Goal: Task Accomplishment & Management: Manage account settings

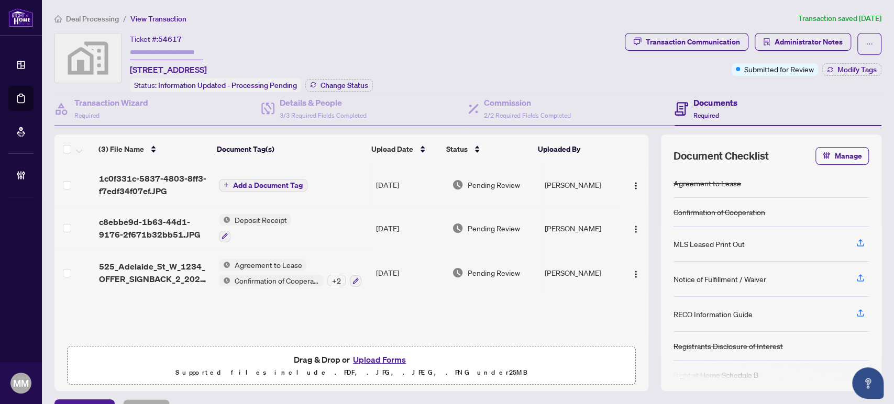
scroll to position [1, 0]
click at [108, 19] on span "Deal Processing" at bounding box center [92, 18] width 53 height 9
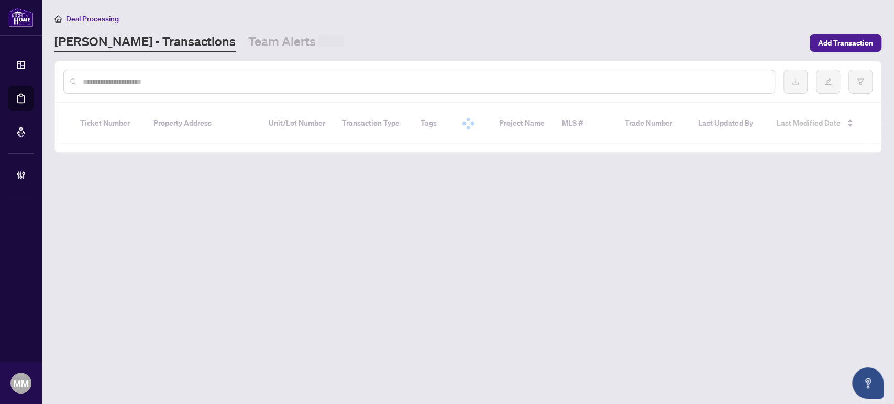
click at [212, 87] on input "text" at bounding box center [424, 82] width 683 height 12
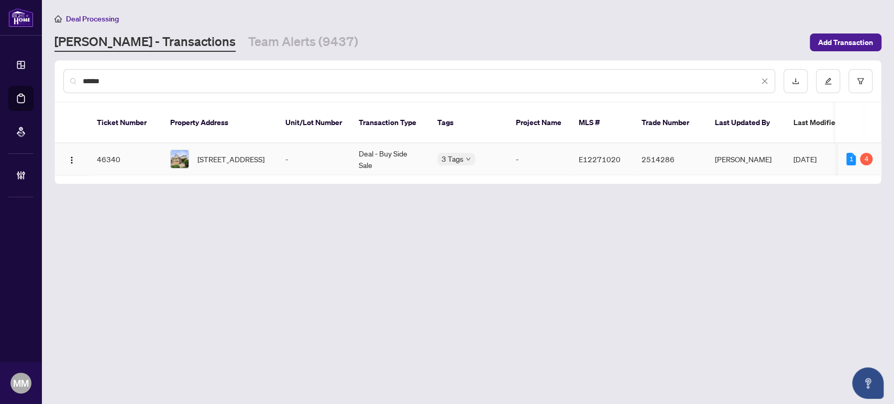
type input "******"
click at [230, 153] on span "14 Kaukonen Crt, Clarington, Ontario L1C 0A3, Canada" at bounding box center [230, 159] width 67 height 12
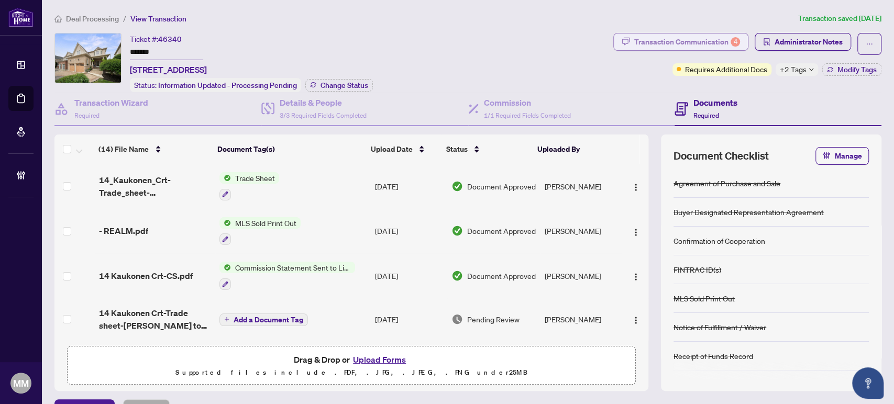
click at [694, 44] on div "Transaction Communication 4" at bounding box center [687, 42] width 106 height 17
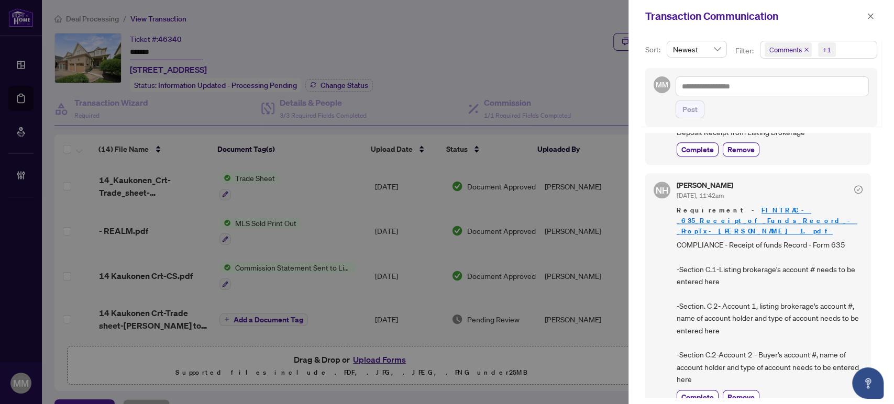
scroll to position [988, 0]
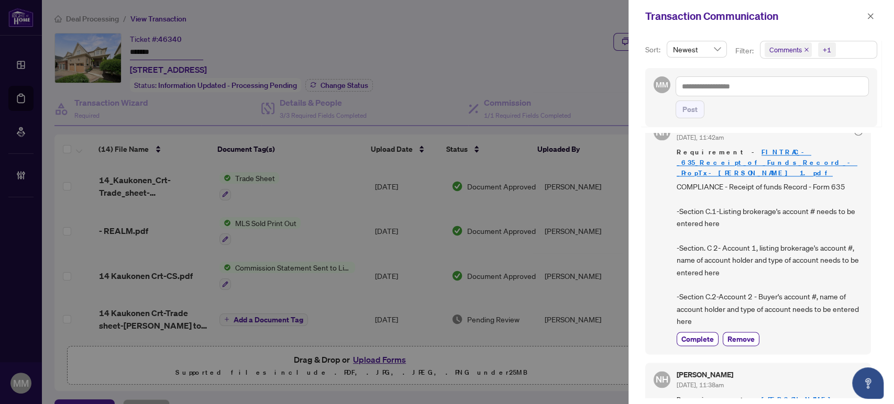
click at [807, 148] on link "FINTRAC_-_635_Receipt_of_Funds_Record_-_PropTx-OREA 1.pdf" at bounding box center [766, 163] width 181 height 30
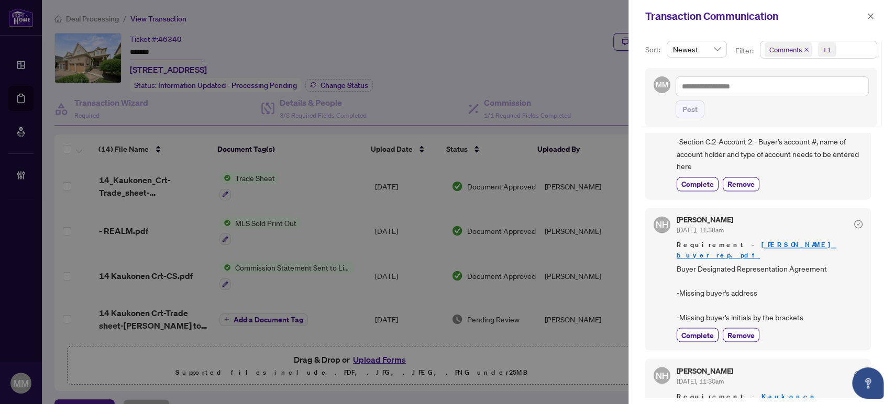
scroll to position [1163, 0]
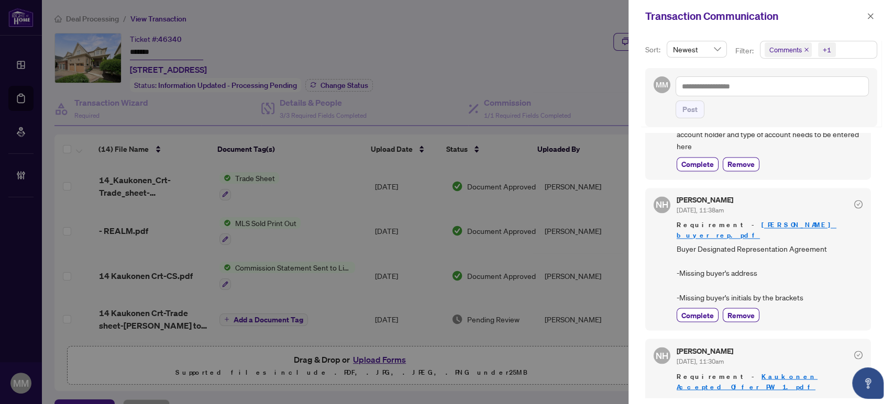
click at [739, 243] on span "Buyer Designated Representation Agreement -Missing buyer's address -Missing buy…" at bounding box center [769, 273] width 186 height 61
click at [771, 220] on link "kaukonen buyer rep.pdf" at bounding box center [756, 229] width 160 height 19
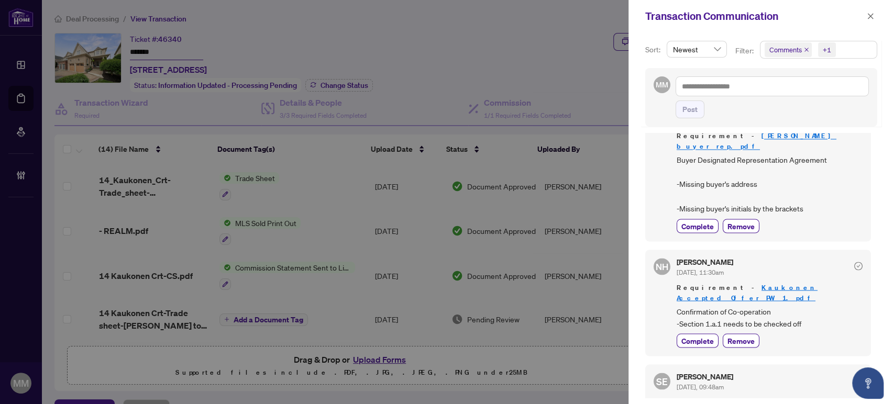
scroll to position [1279, 0]
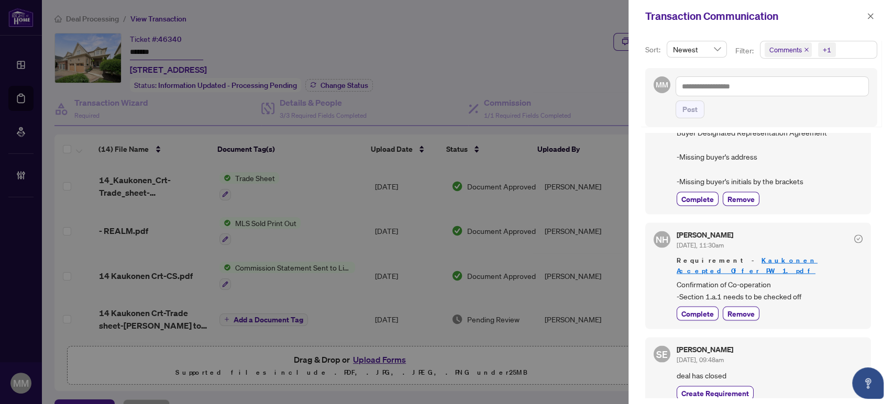
click at [740, 255] on link "Kaukonen Accepted Offer PW 1.pdf" at bounding box center [746, 264] width 141 height 19
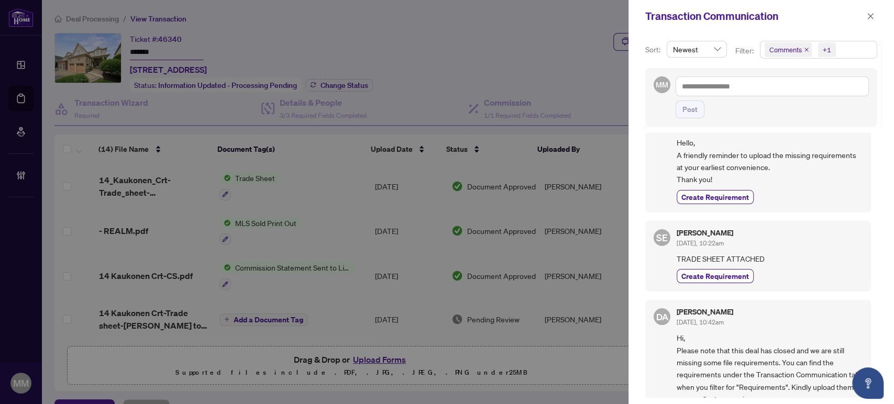
scroll to position [0, 0]
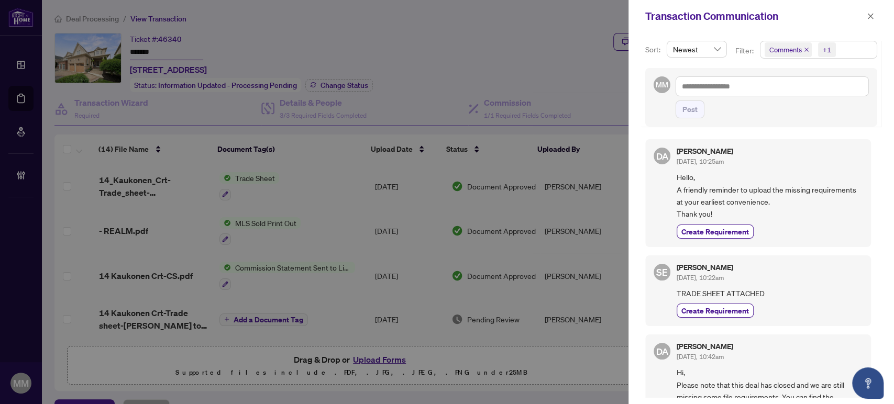
click at [846, 247] on div "DA Dalal Alayoubi Sep/25/2025, 10:25am Hello, A friendly reminder to upload the…" at bounding box center [761, 265] width 232 height 265
click at [865, 12] on button "button" at bounding box center [870, 16] width 14 height 13
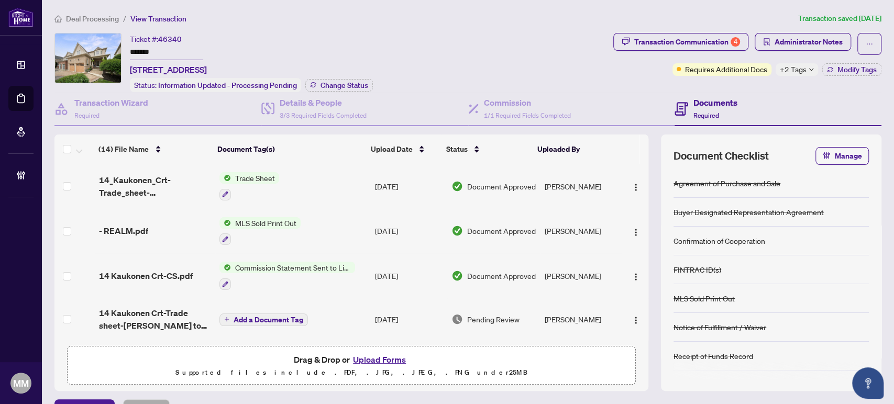
click at [511, 21] on ol "Deal Processing / View Transaction" at bounding box center [423, 19] width 739 height 12
click at [507, 19] on ol "Deal Processing / View Transaction" at bounding box center [423, 19] width 739 height 12
click at [384, 27] on div "Deal Processing / View Transaction Transaction saved 8 days ago Ticket #: 46340…" at bounding box center [467, 215] width 835 height 405
click at [405, 16] on ol "Deal Processing / View Transaction" at bounding box center [423, 19] width 739 height 12
click at [616, 30] on div "Deal Processing / View Transaction Transaction saved 8 days ago Ticket #: 46340…" at bounding box center [467, 215] width 835 height 405
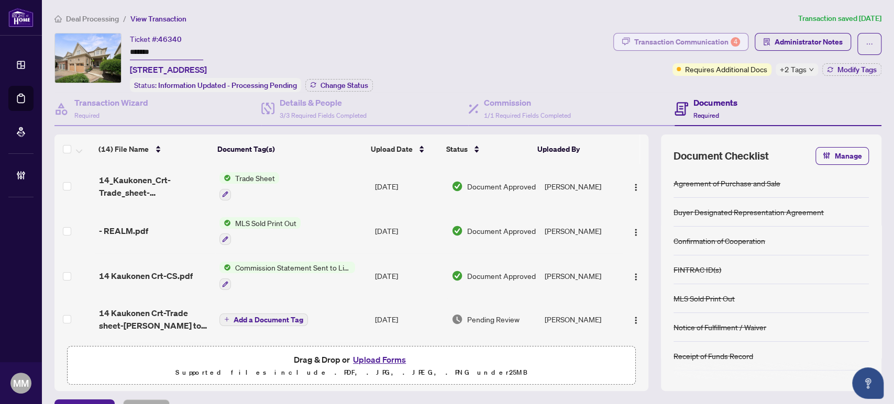
click at [621, 38] on icon "button" at bounding box center [625, 41] width 8 height 8
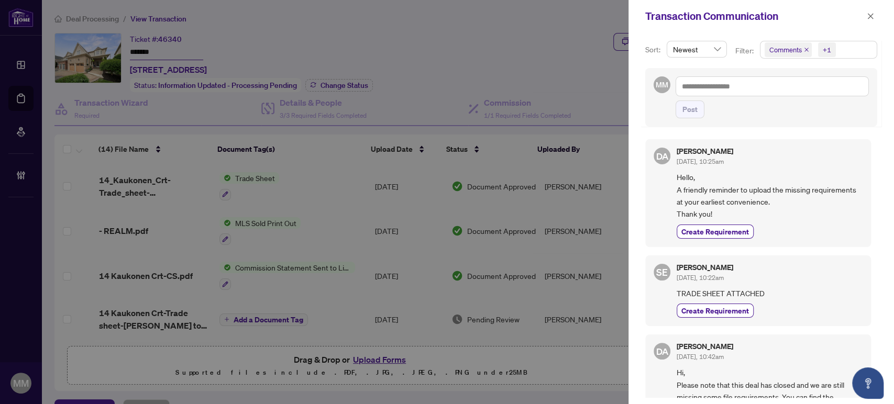
click at [878, 16] on div "Transaction Communication" at bounding box center [760, 16] width 265 height 32
click at [860, 15] on div "Transaction Communication" at bounding box center [754, 16] width 218 height 16
click at [866, 16] on icon "close" at bounding box center [869, 16] width 7 height 7
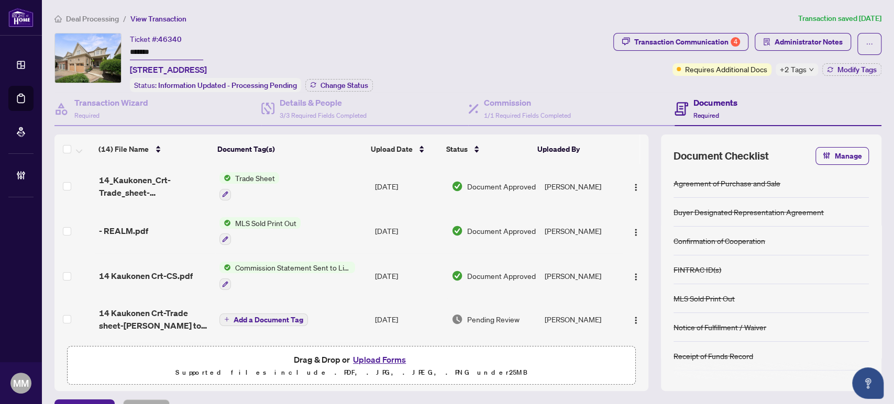
click at [487, 70] on div "Ticket #: 46340 ******* 14 Kaukonen Crt, Clarington, Ontario L1C 0A3, Canada St…" at bounding box center [331, 62] width 554 height 59
click at [514, 107] on div "Commission 1/1 Required Fields Completed" at bounding box center [527, 108] width 87 height 25
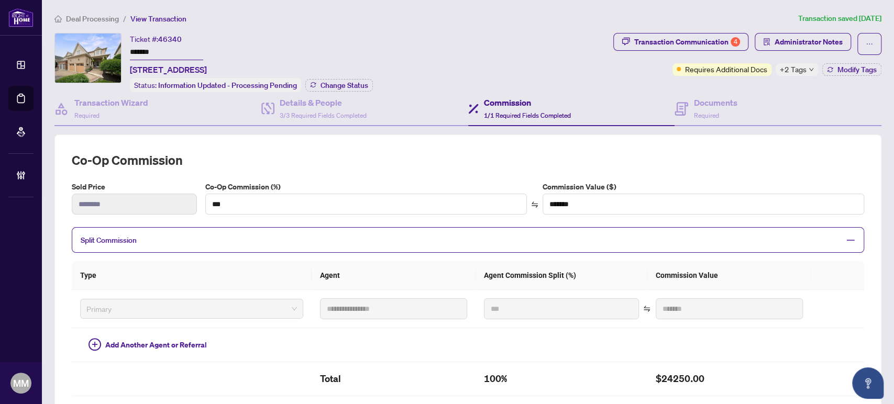
click at [576, 35] on div "Ticket #: 46340 ******* 14 Kaukonen Crt, Clarington, Ontario L1C 0A3, Canada St…" at bounding box center [331, 62] width 554 height 59
click at [720, 135] on div "**********" at bounding box center [467, 303] width 827 height 337
drag, startPoint x: 722, startPoint y: 102, endPoint x: 514, endPoint y: 100, distance: 208.4
click at [722, 101] on h4 "Documents" at bounding box center [714, 102] width 43 height 13
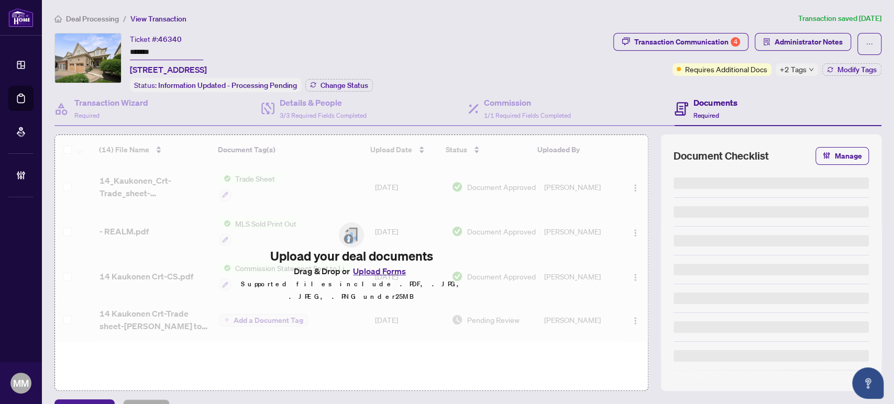
click at [544, 128] on div "Transaction Wizard Required Details & People 3/3 Required Fields Completed Comm…" at bounding box center [467, 241] width 827 height 299
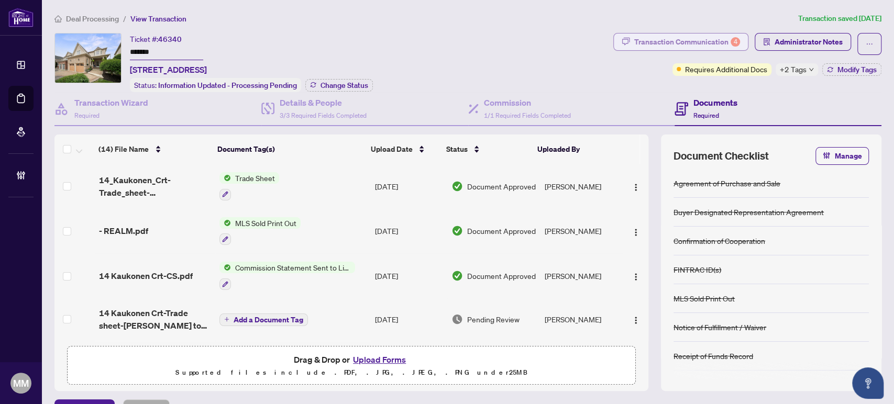
click at [667, 47] on div "Transaction Communication 4" at bounding box center [687, 42] width 106 height 17
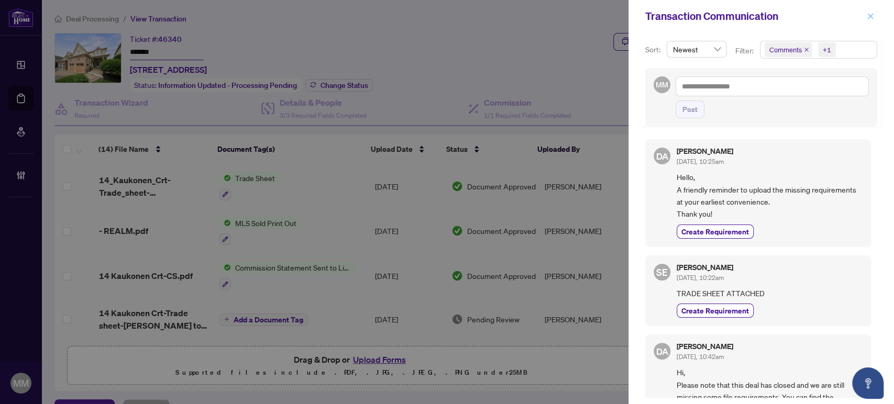
click at [870, 18] on icon "close" at bounding box center [869, 16] width 7 height 7
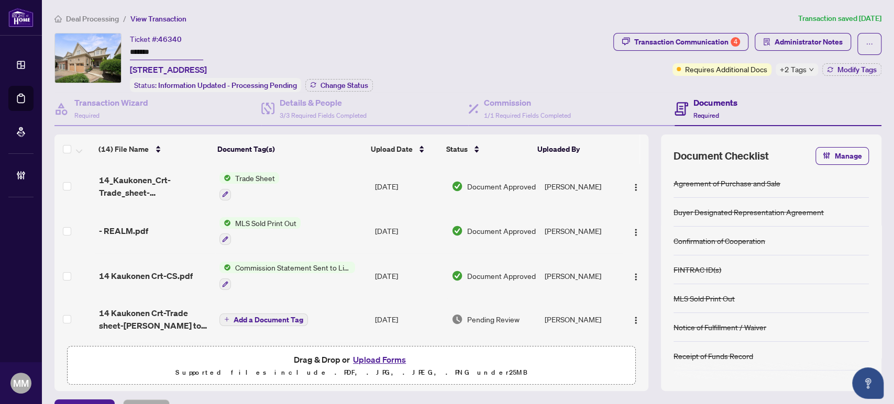
click at [597, 24] on ol "Deal Processing / View Transaction" at bounding box center [423, 19] width 739 height 12
click at [536, 101] on h4 "Commission" at bounding box center [527, 102] width 87 height 13
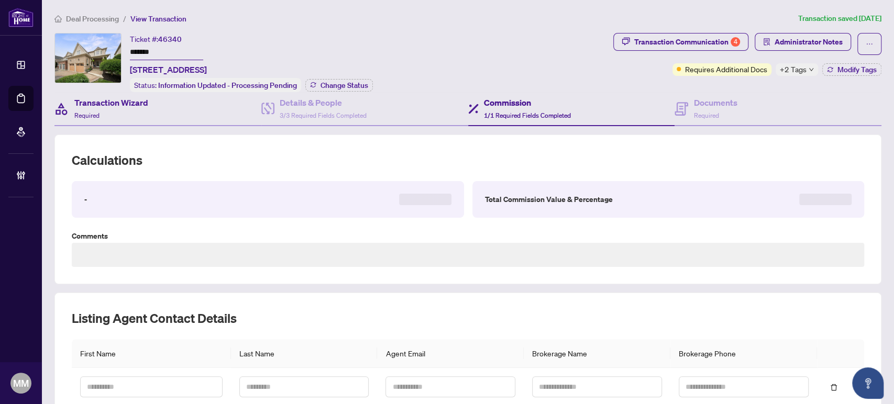
type textarea "**********"
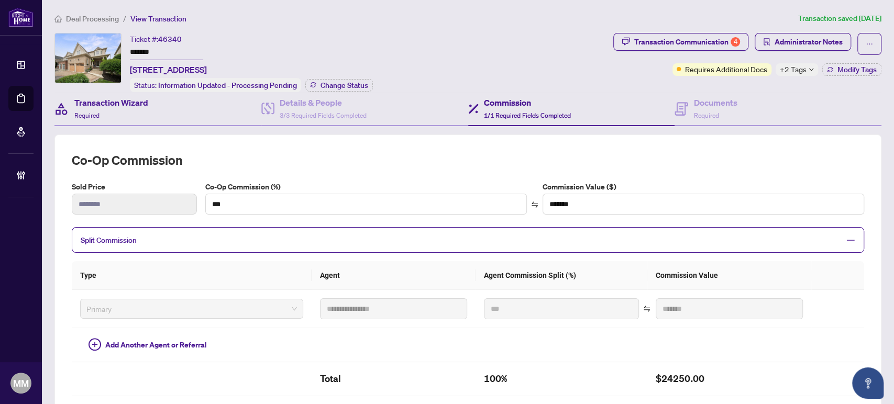
click at [161, 99] on div "Transaction Wizard Required" at bounding box center [157, 109] width 207 height 34
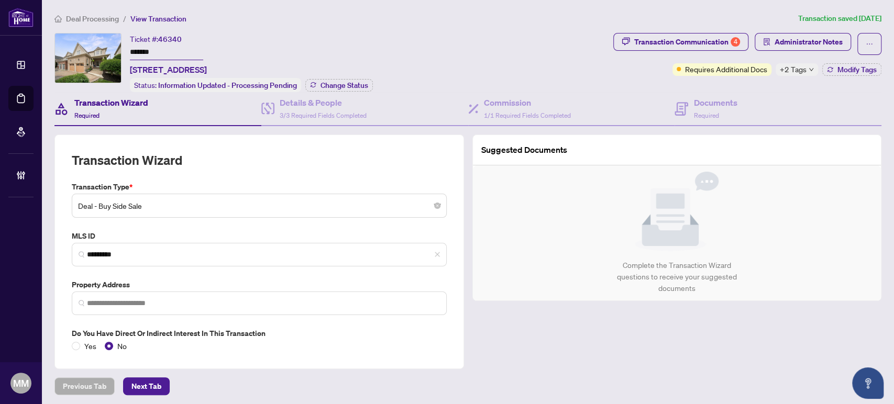
type input "**********"
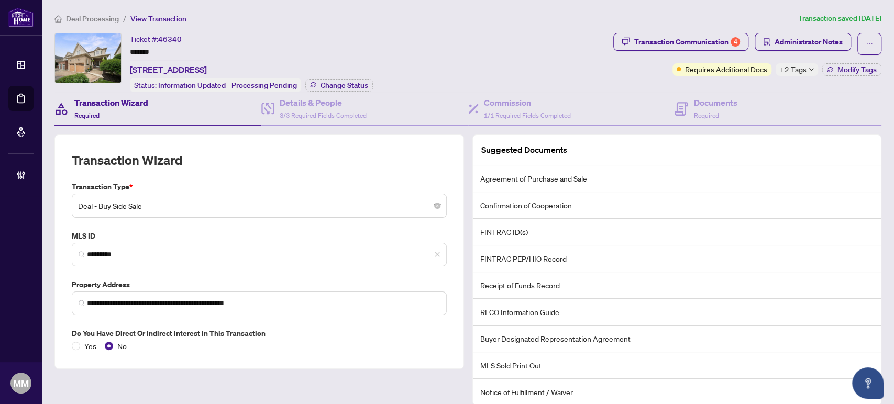
click at [544, 40] on div "Ticket #: 46340 ******* 14 Kaukonen Crt, Clarington, Ontario L1C 0A3, Canada St…" at bounding box center [331, 62] width 554 height 59
click at [534, 48] on div "Ticket #: 46340 ******* 14 Kaukonen Crt, Clarington, Ontario L1C 0A3, Canada St…" at bounding box center [331, 62] width 554 height 59
click at [468, 172] on div "Suggested Documents Agreement of Purchase and Sale Confirmation of Cooperation …" at bounding box center [677, 270] width 418 height 271
click at [497, 112] on span "1/1 Required Fields Completed" at bounding box center [527, 116] width 87 height 8
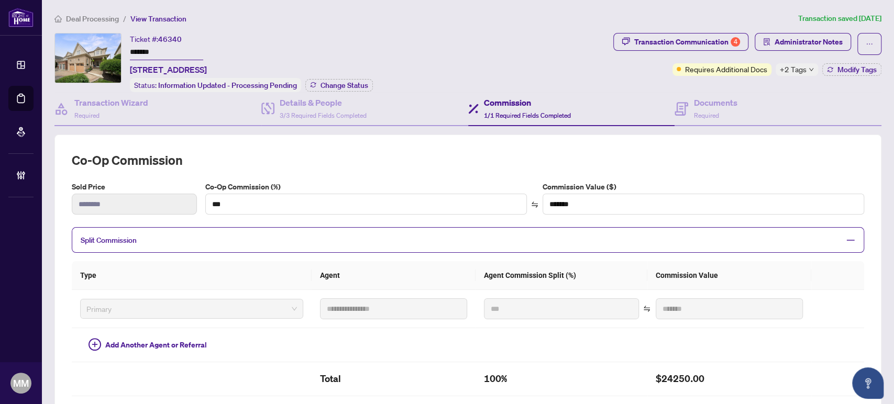
click at [543, 33] on div "Ticket #: 46340 ******* 14 Kaukonen Crt, Clarington, Ontario L1C 0A3, Canada St…" at bounding box center [331, 62] width 554 height 59
click at [637, 38] on div "Transaction Communication 4" at bounding box center [687, 42] width 106 height 17
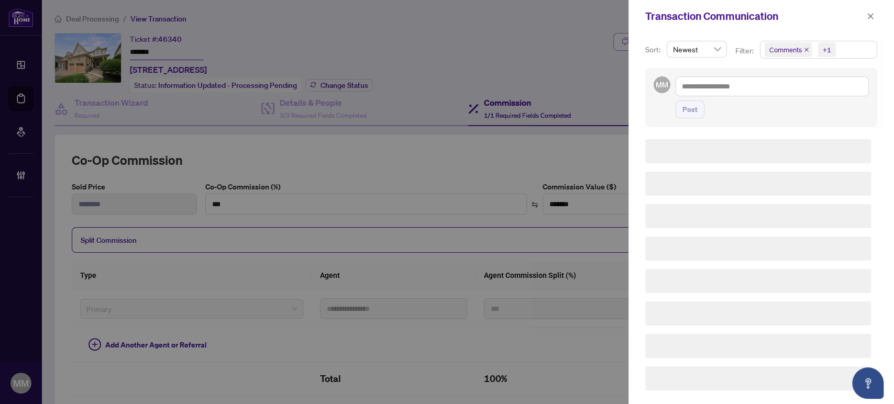
type textarea "**********"
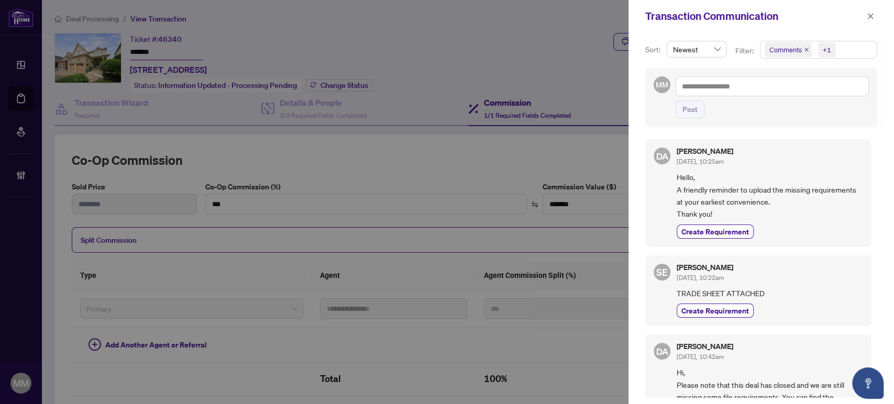
click at [368, 97] on div at bounding box center [447, 202] width 894 height 404
click at [872, 10] on span "button" at bounding box center [869, 16] width 7 height 17
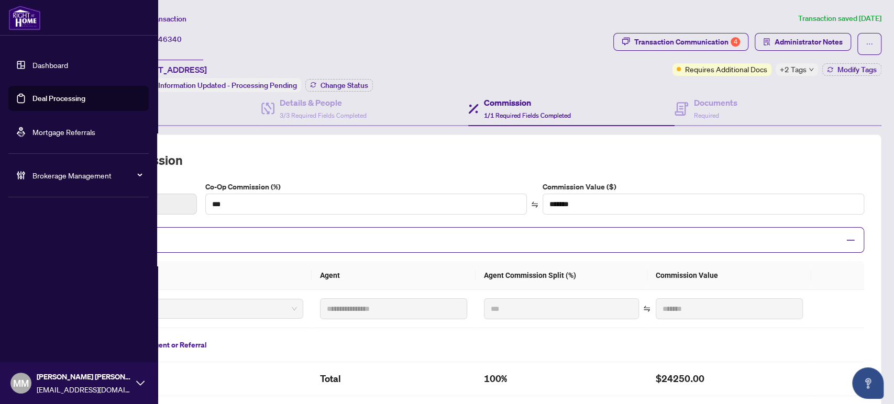
click at [32, 98] on link "Deal Processing" at bounding box center [58, 98] width 53 height 9
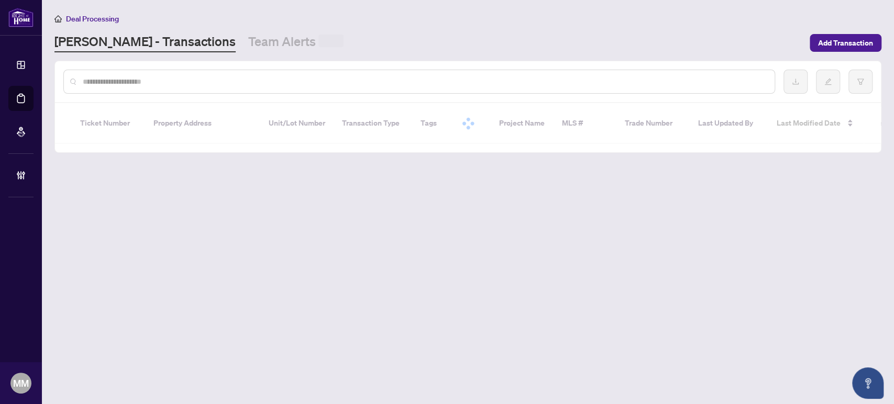
click at [256, 78] on input "text" at bounding box center [424, 82] width 683 height 12
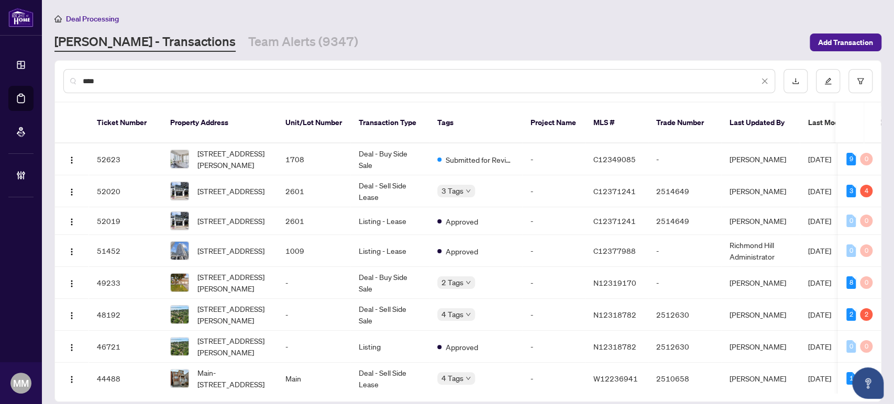
type input "****"
click at [555, 190] on td "-" at bounding box center [553, 191] width 63 height 32
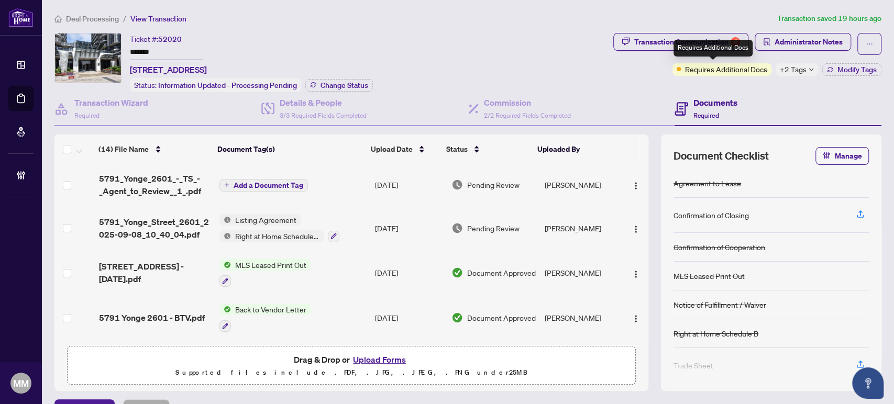
click at [685, 50] on div "Requires Additional Docs" at bounding box center [712, 48] width 79 height 17
click at [624, 43] on button "Transaction Communication 4" at bounding box center [680, 42] width 135 height 18
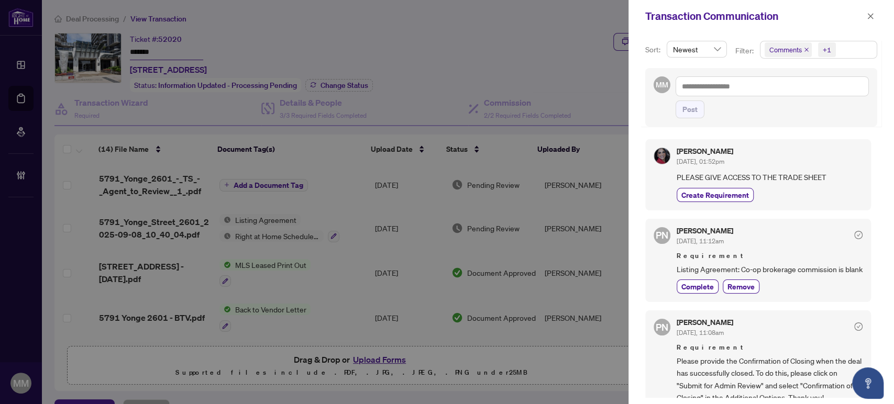
scroll to position [116, 0]
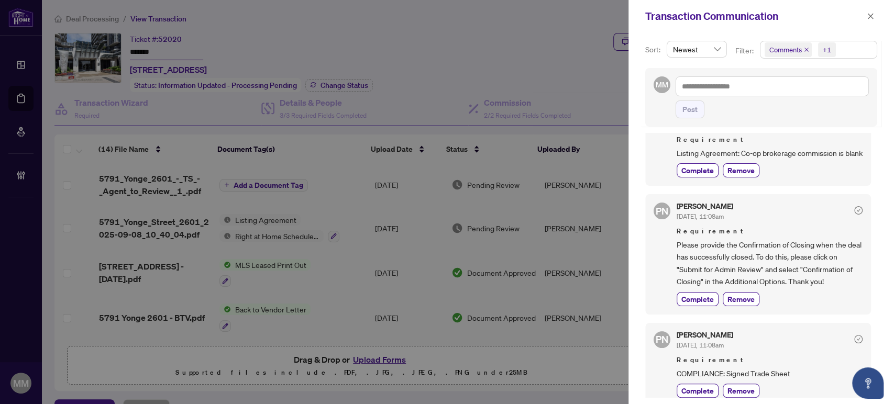
click at [869, 5] on div "Transaction Communication" at bounding box center [760, 16] width 265 height 32
click at [867, 12] on span "button" at bounding box center [869, 16] width 7 height 17
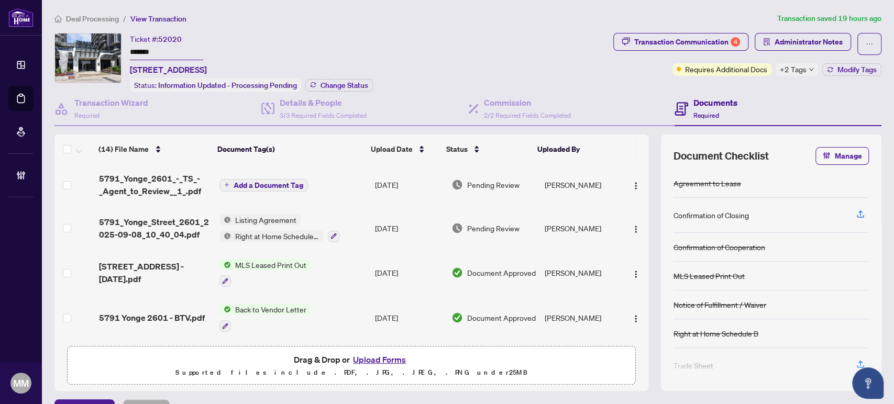
click at [789, 73] on span "+2 Tags" at bounding box center [792, 69] width 27 height 12
click at [783, 42] on span "Administrator Notes" at bounding box center [808, 42] width 68 height 17
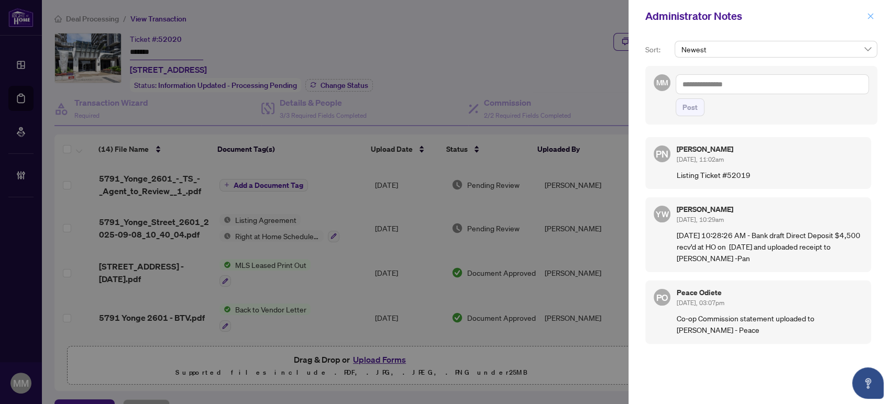
click at [867, 16] on icon "close" at bounding box center [869, 16] width 7 height 7
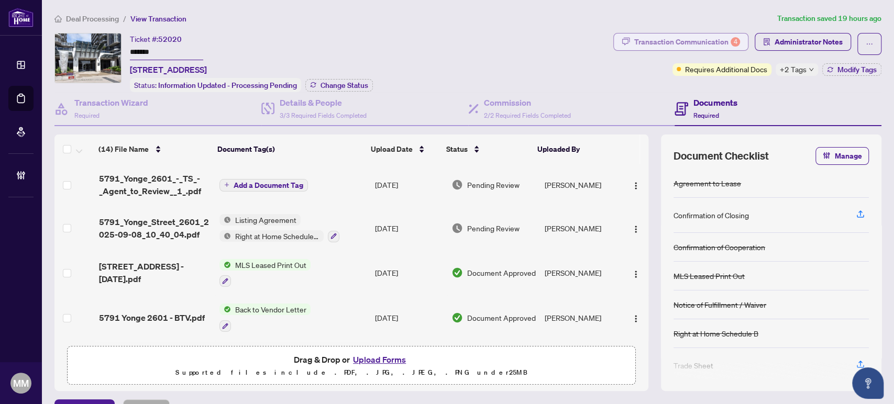
click at [685, 45] on div "Transaction Communication 4" at bounding box center [687, 42] width 106 height 17
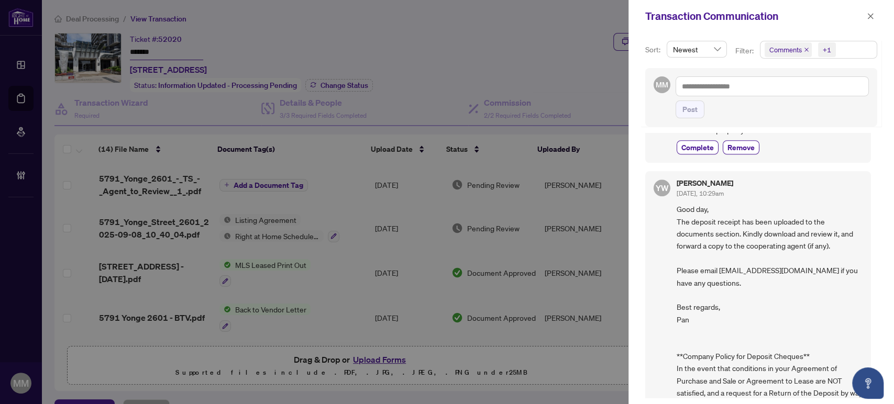
scroll to position [582, 0]
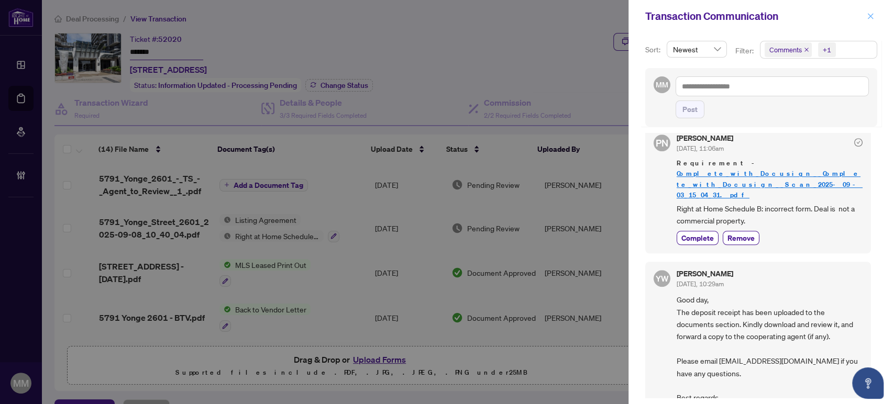
click at [869, 11] on span "button" at bounding box center [869, 16] width 7 height 17
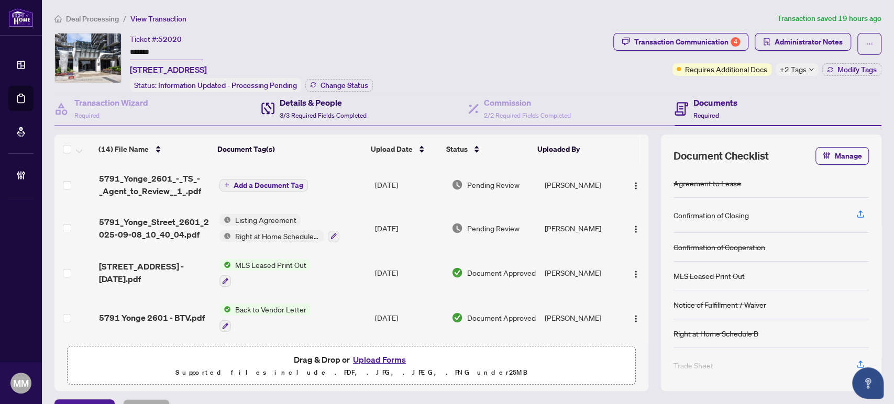
click at [345, 103] on h4 "Details & People" at bounding box center [323, 102] width 87 height 13
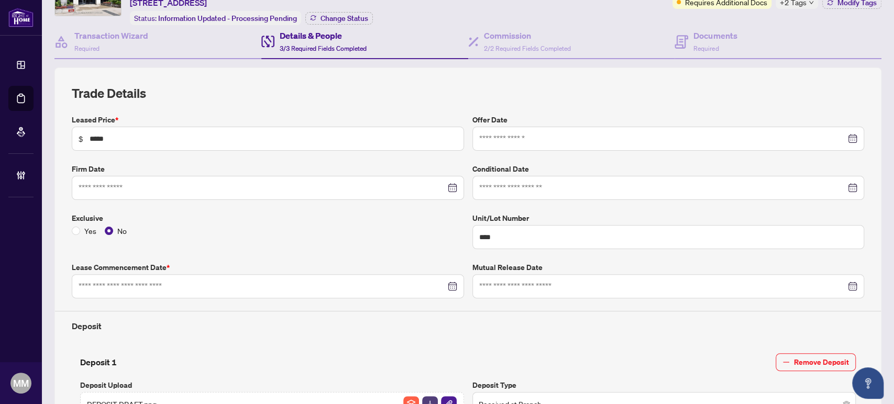
type input "**********"
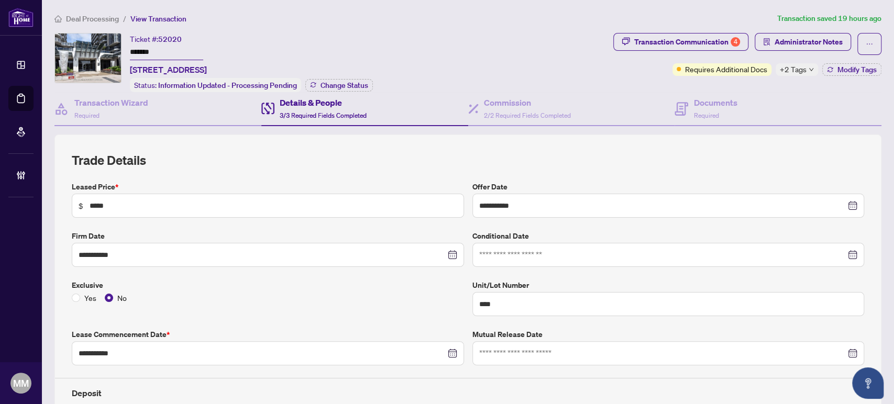
click at [822, 141] on div "**********" at bounding box center [467, 368] width 827 height 467
click at [832, 110] on div "Documents Required" at bounding box center [777, 109] width 207 height 34
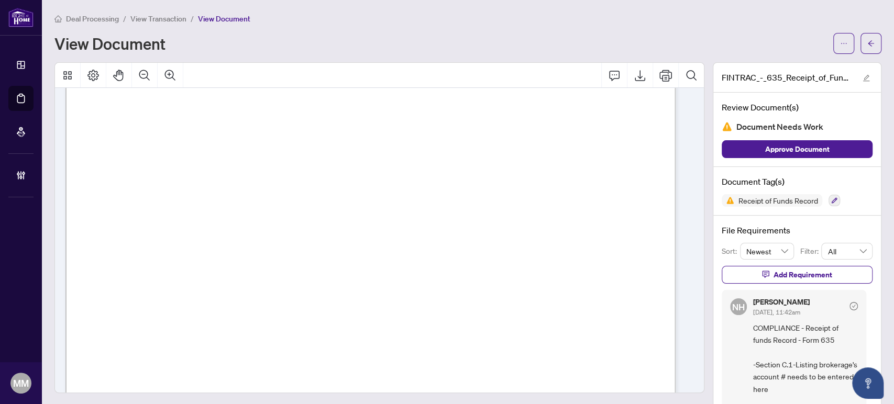
scroll to position [349, 0]
click at [326, 271] on span "(e .g ., deposit for purchase): ." at bounding box center [262, 275] width 128 height 12
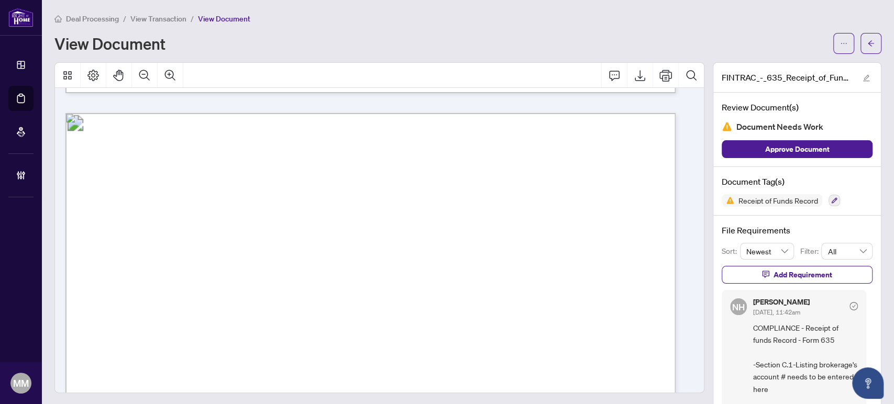
scroll to position [872, 0]
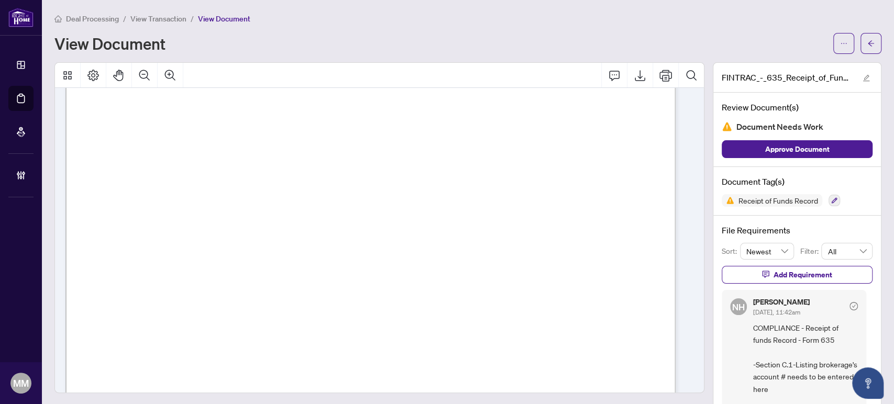
click at [268, 247] on span "4" at bounding box center [265, 250] width 6 height 7
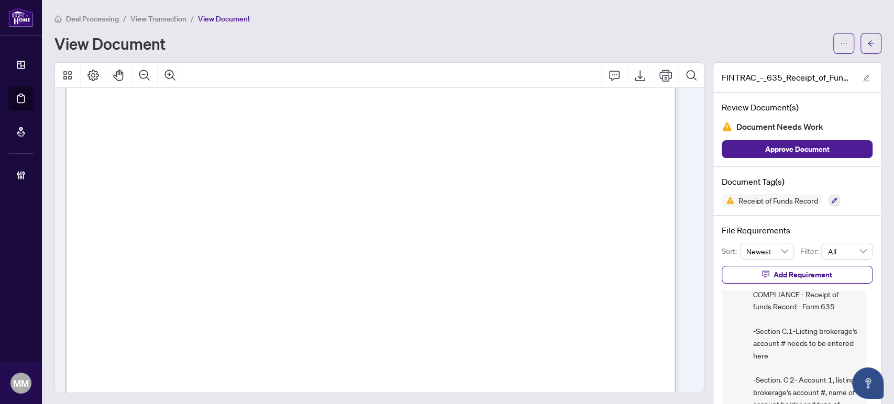
scroll to position [58, 0]
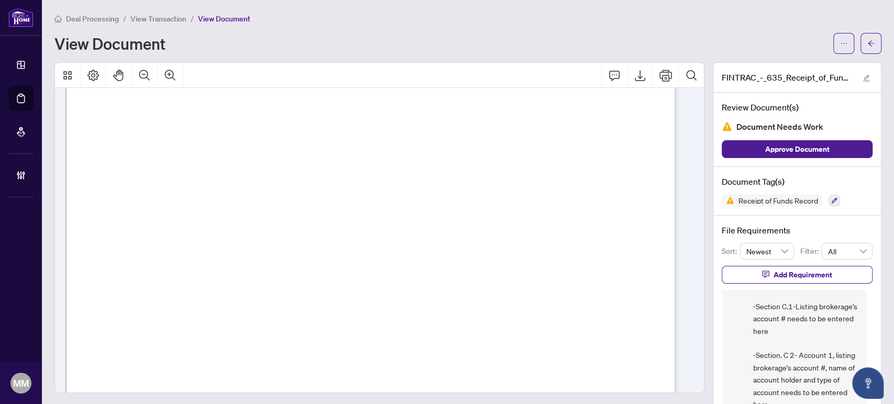
drag, startPoint x: 377, startPoint y: 170, endPoint x: 607, endPoint y: 166, distance: 229.8
click at [313, 166] on span "transaction and that functions as an account for the Funds:" at bounding box center [208, 170] width 207 height 12
click at [313, 165] on span "transaction and that functions as an account for the Funds:" at bounding box center [208, 170] width 207 height 12
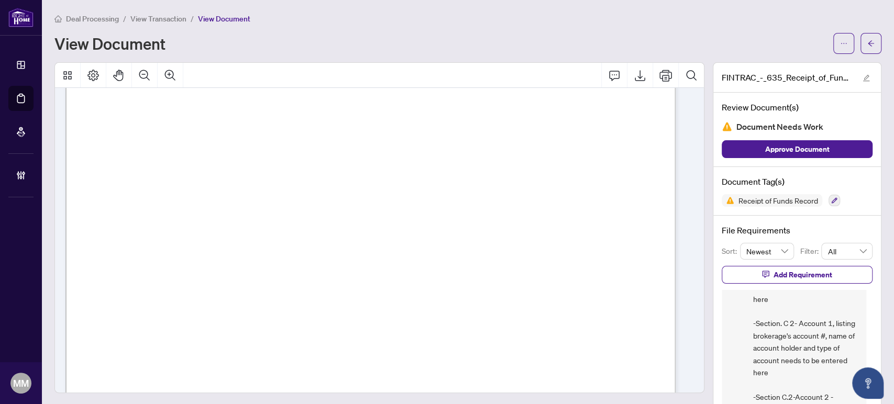
scroll to position [116, 0]
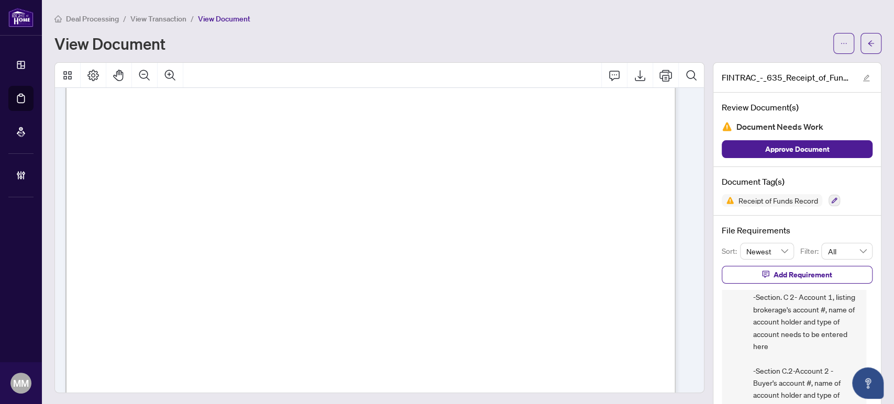
drag, startPoint x: 493, startPoint y: 178, endPoint x: 565, endPoint y: 181, distance: 72.3
click at [565, 181] on span "Name of account holder: . . . . . . . . . . . . . . . . . . . . . . . . . . . .…" at bounding box center [513, 178] width 229 height 9
drag, startPoint x: 599, startPoint y: 132, endPoint x: 587, endPoint y: 120, distance: 16.7
drag, startPoint x: 587, startPoint y: 120, endPoint x: 466, endPoint y: 131, distance: 121.9
click at [462, 131] on span "C.2. If an account is affected* by the transaction complete this section for ea…" at bounding box center [284, 127] width 356 height 12
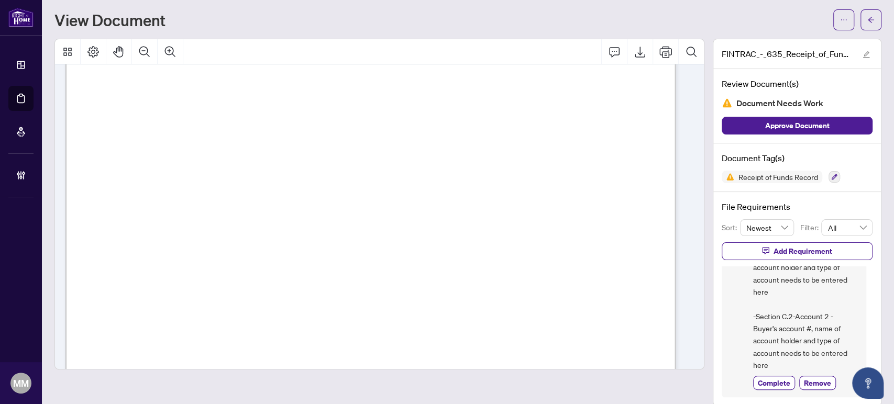
scroll to position [37, 0]
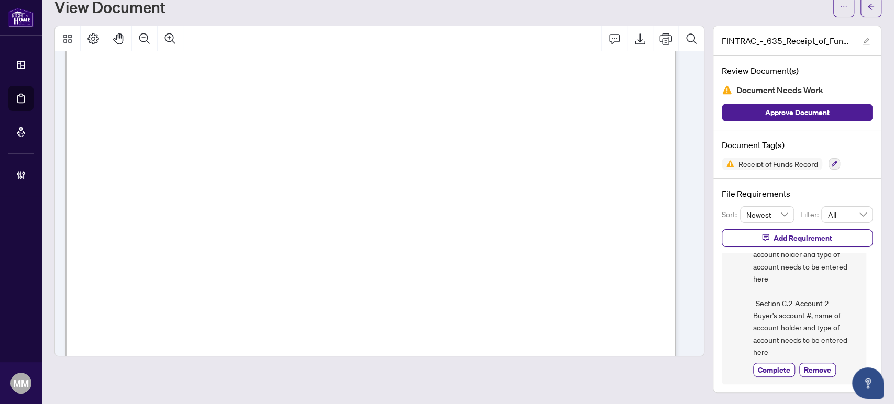
click at [367, 177] on span "Other, explain: . . . . . . . . . . . . . . . . . . . . . . . . . . . . . . . .…" at bounding box center [463, 181] width 328 height 9
click at [525, 170] on span "Name of account holder: . . . . . . . . . . . . . . . . . . . . . . . . . . . .…" at bounding box center [513, 170] width 229 height 9
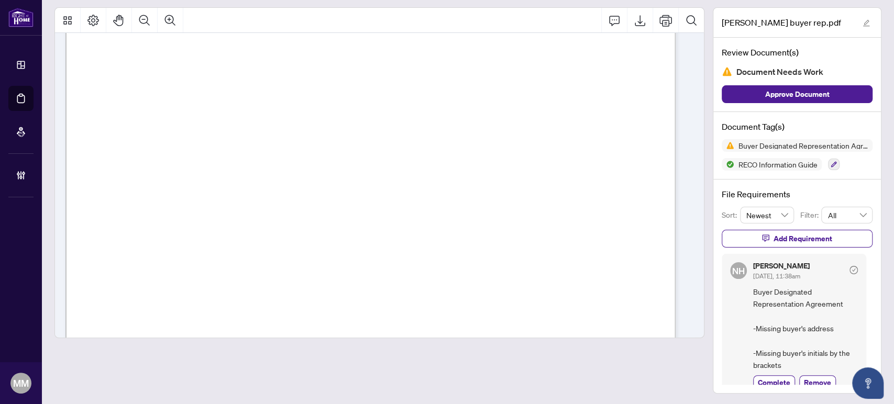
scroll to position [116, 0]
click at [295, 105] on span "Danielle Downie, Patrick Downie" at bounding box center [218, 107] width 151 height 9
click at [278, 138] on span "Street Number" at bounding box center [258, 135] width 42 height 9
click at [278, 136] on span "Street Number" at bounding box center [258, 135] width 42 height 9
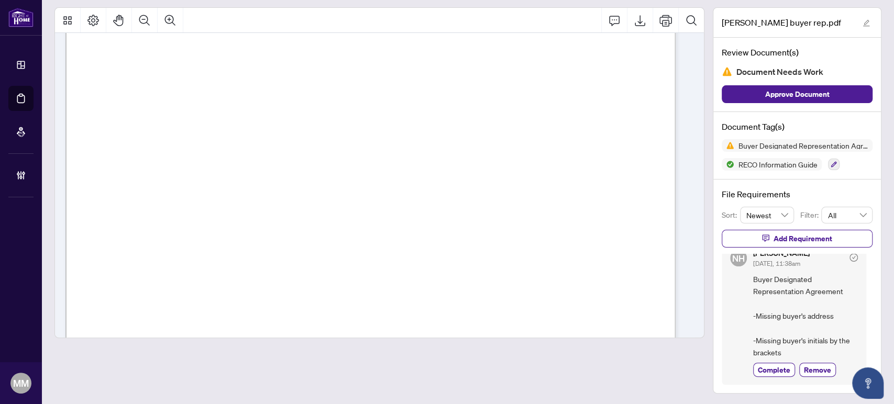
scroll to position [174, 0]
click at [112, 200] on span "{" at bounding box center [110, 214] width 4 height 40
click at [112, 205] on span "{" at bounding box center [110, 214] width 4 height 40
click at [112, 204] on span "{" at bounding box center [110, 214] width 4 height 40
click at [399, 231] on span "for the purpose of locating a real property meeting the following general descr…" at bounding box center [252, 236] width 293 height 10
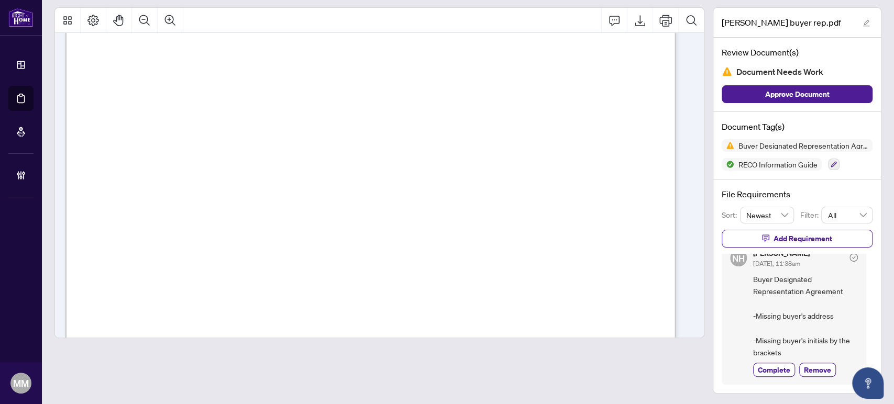
scroll to position [232, 0]
drag, startPoint x: 232, startPoint y: 150, endPoint x: 289, endPoint y: 156, distance: 57.3
click at [112, 154] on span "{" at bounding box center [110, 156] width 4 height 40
click at [112, 156] on span "{" at bounding box center [110, 156] width 4 height 40
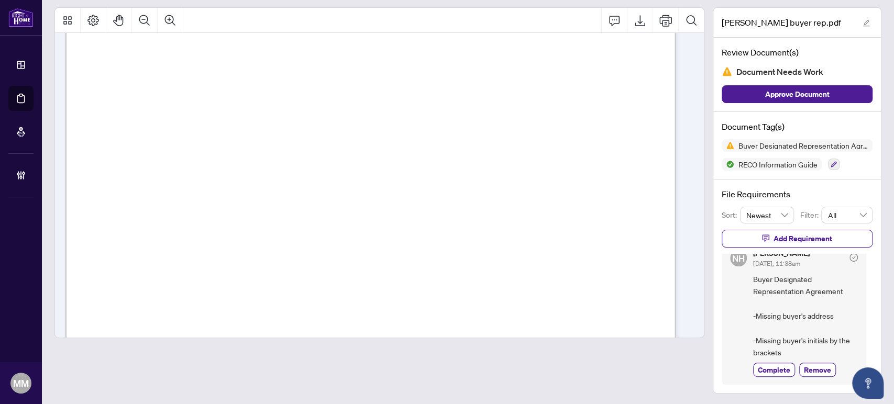
scroll to position [0, 0]
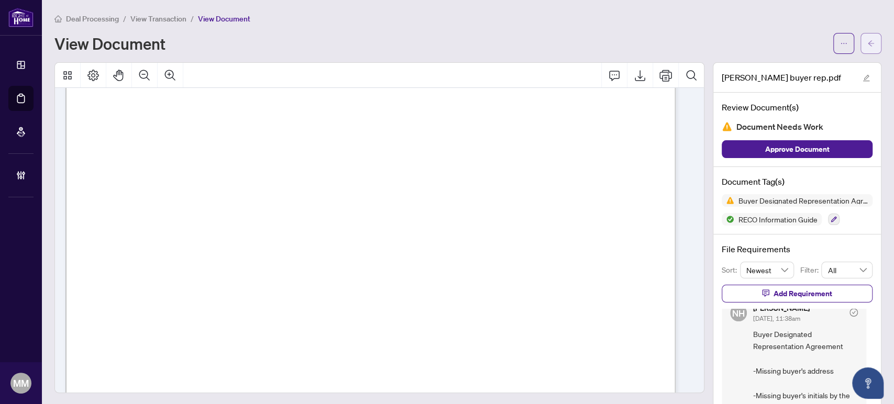
click at [869, 46] on button "button" at bounding box center [870, 43] width 21 height 21
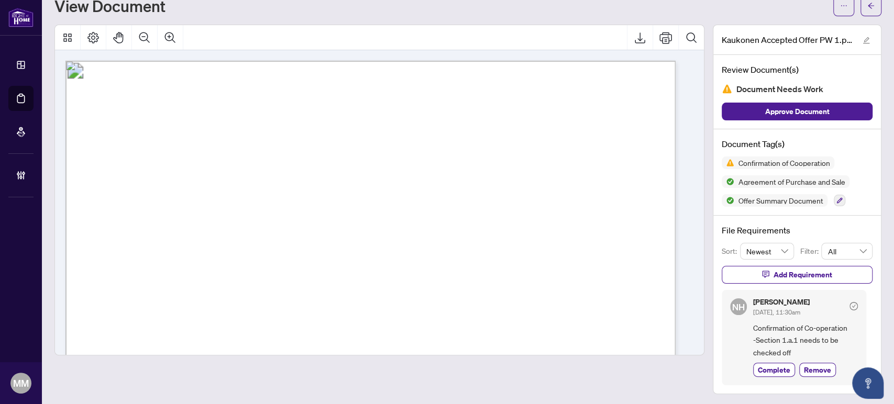
scroll to position [116, 0]
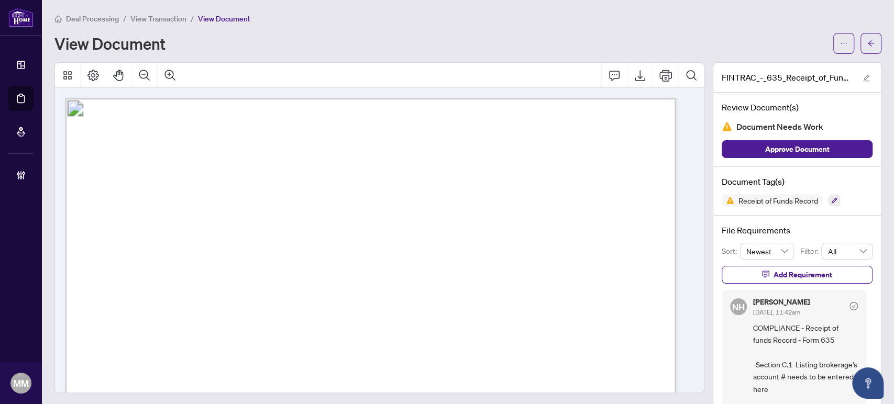
scroll to position [147, 0]
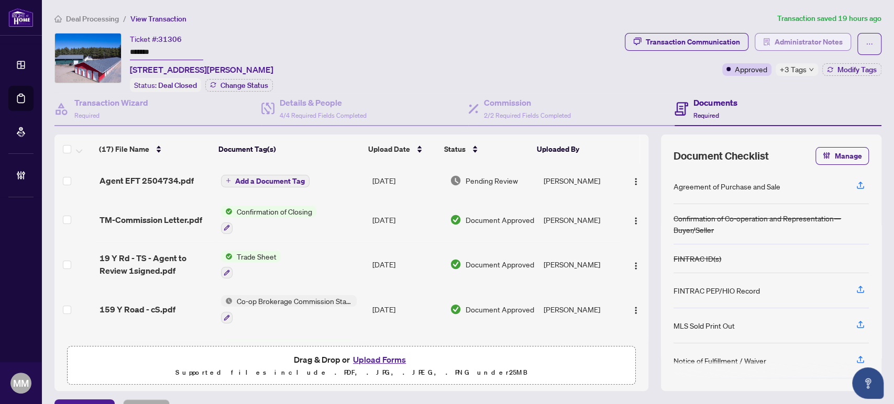
click at [774, 44] on span "Administrator Notes" at bounding box center [808, 42] width 68 height 17
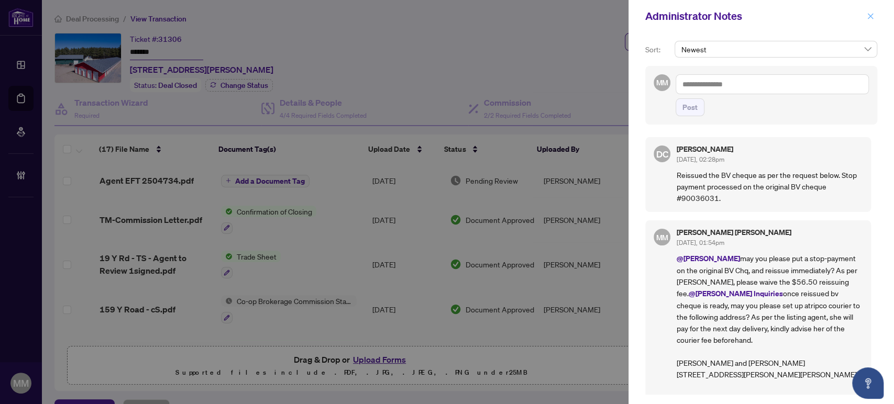
click at [872, 13] on icon "close" at bounding box center [869, 16] width 7 height 7
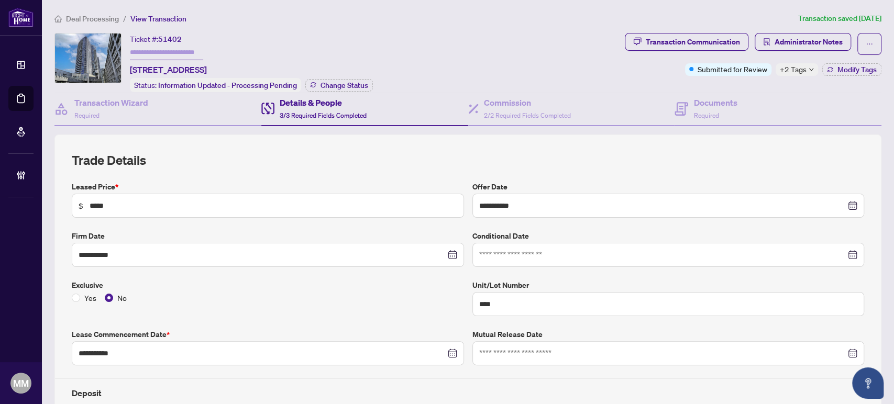
click at [456, 43] on div "Ticket #: 51402 [STREET_ADDRESS] Status: Information Updated - Processing Pendi…" at bounding box center [337, 62] width 566 height 59
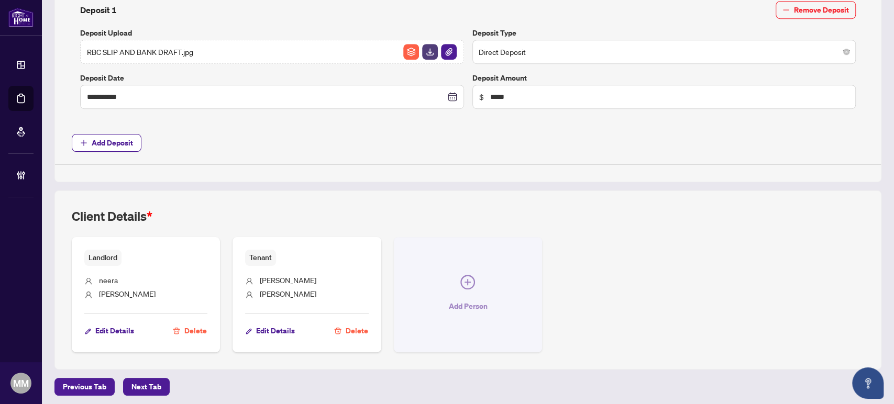
click at [465, 286] on span "button" at bounding box center [467, 284] width 15 height 19
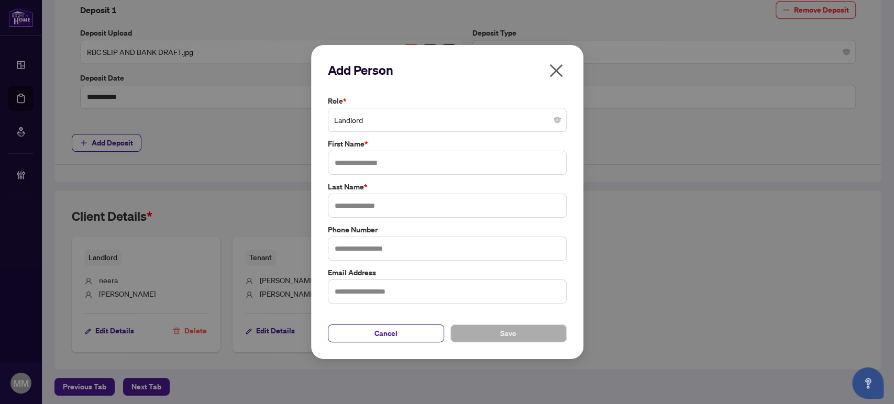
click at [553, 66] on icon "close" at bounding box center [556, 70] width 17 height 17
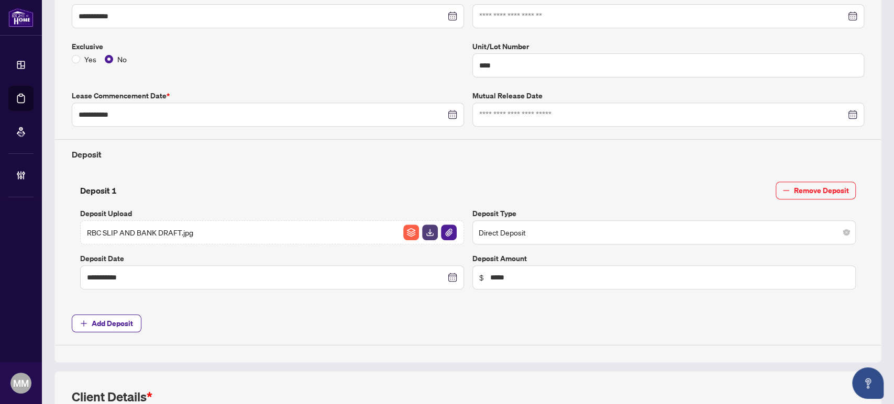
scroll to position [71, 0]
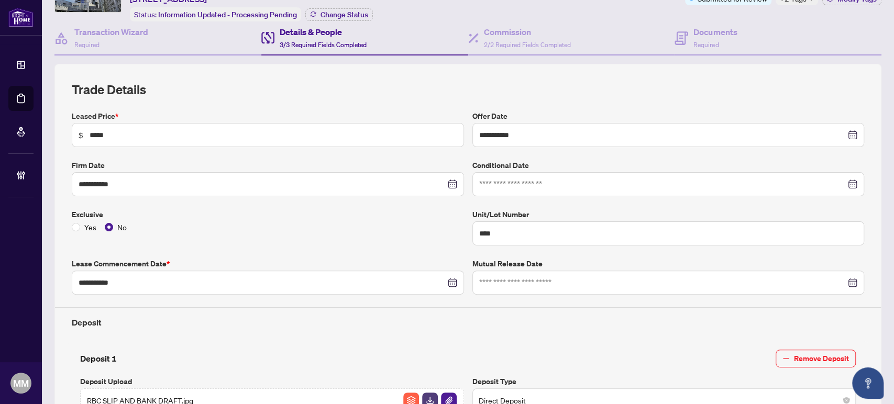
click at [566, 81] on h2 "Trade Details" at bounding box center [468, 89] width 792 height 17
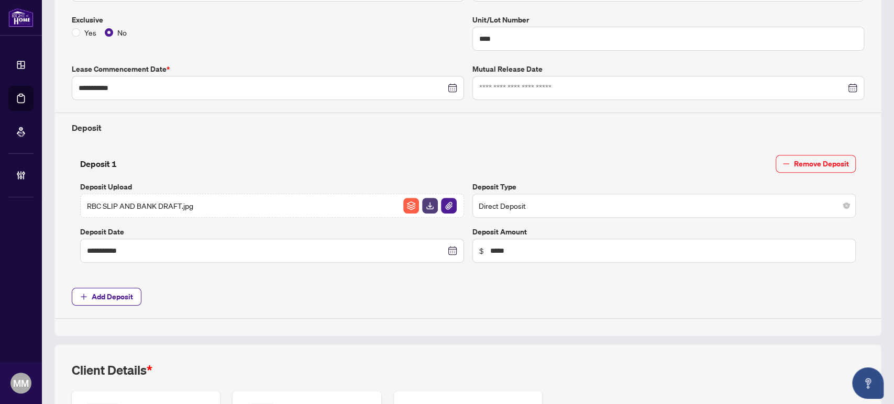
scroll to position [419, 0]
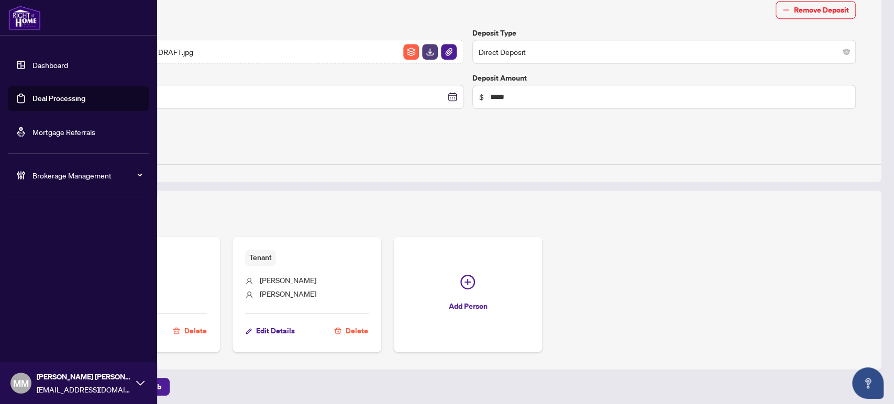
drag, startPoint x: 52, startPoint y: 105, endPoint x: 81, endPoint y: 108, distance: 29.5
click at [52, 103] on link "Deal Processing" at bounding box center [58, 98] width 53 height 9
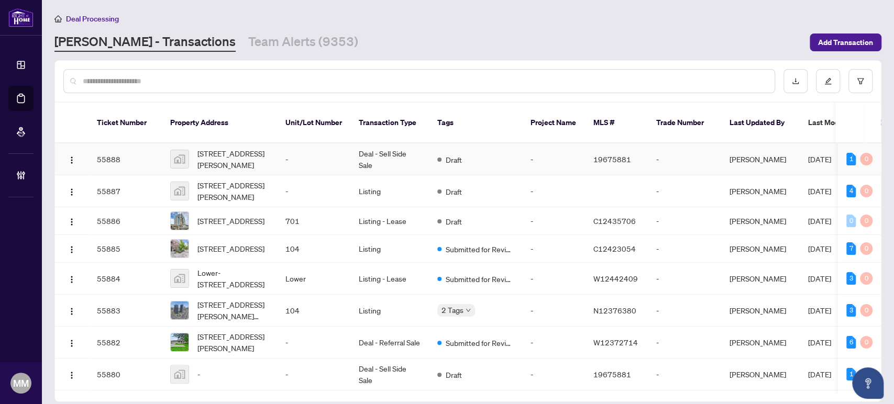
click at [535, 148] on td "-" at bounding box center [553, 159] width 63 height 32
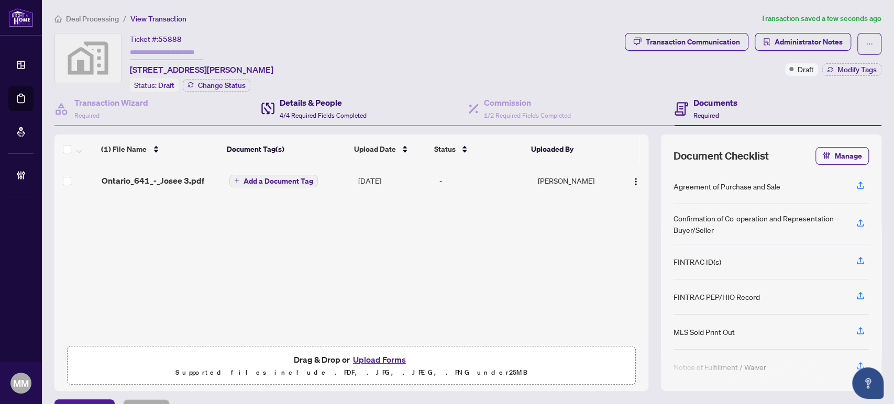
click at [299, 105] on h4 "Details & People" at bounding box center [323, 102] width 87 height 13
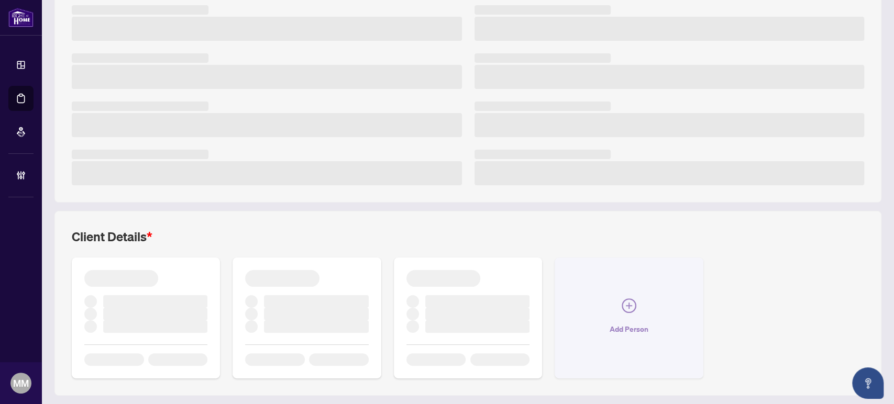
scroll to position [203, 0]
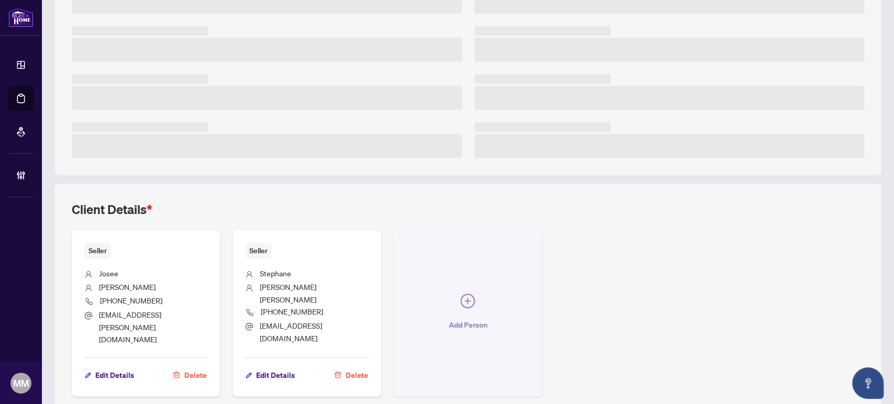
click at [500, 325] on button "Add Person" at bounding box center [468, 313] width 148 height 166
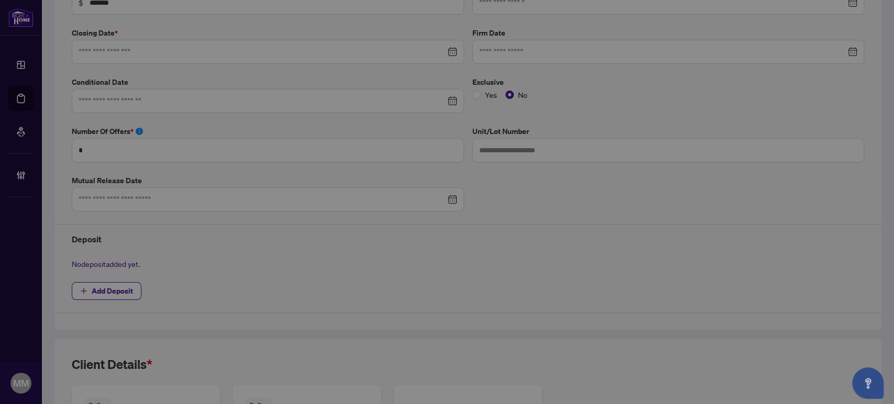
type input "**********"
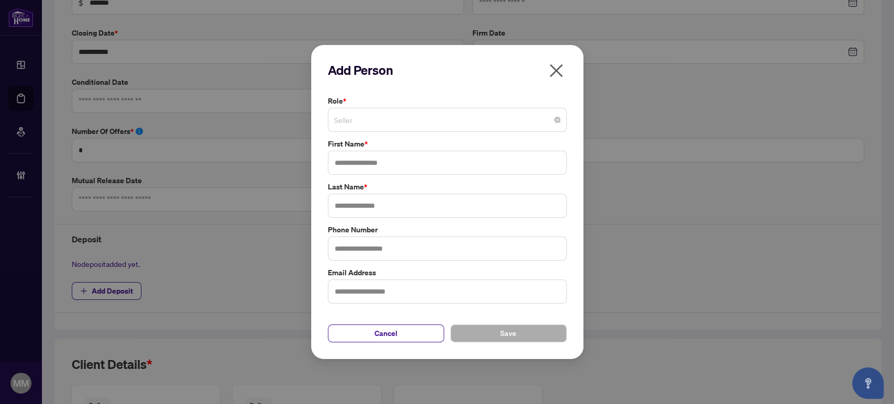
click at [547, 110] on span "Seller" at bounding box center [447, 120] width 226 height 20
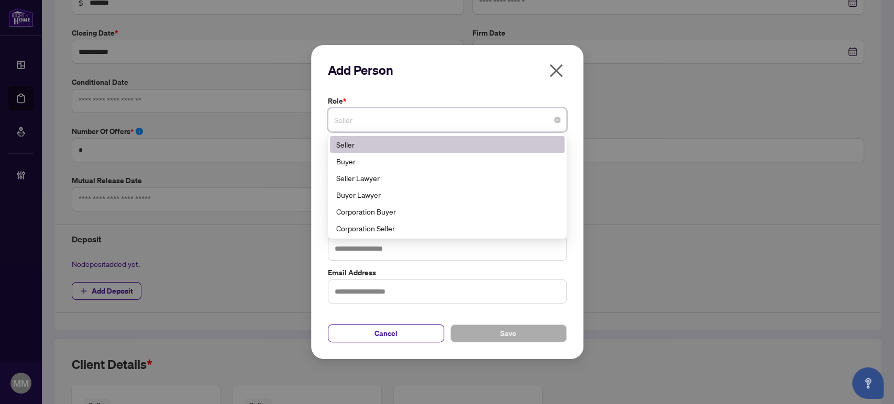
click at [561, 77] on icon "close" at bounding box center [555, 70] width 13 height 13
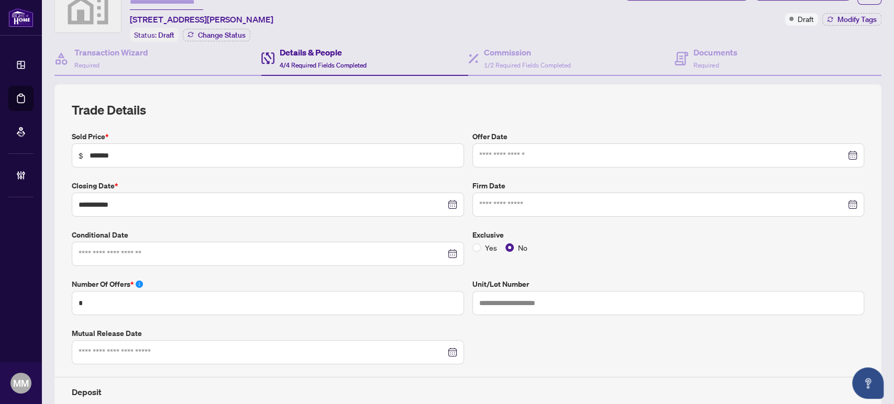
scroll to position [0, 0]
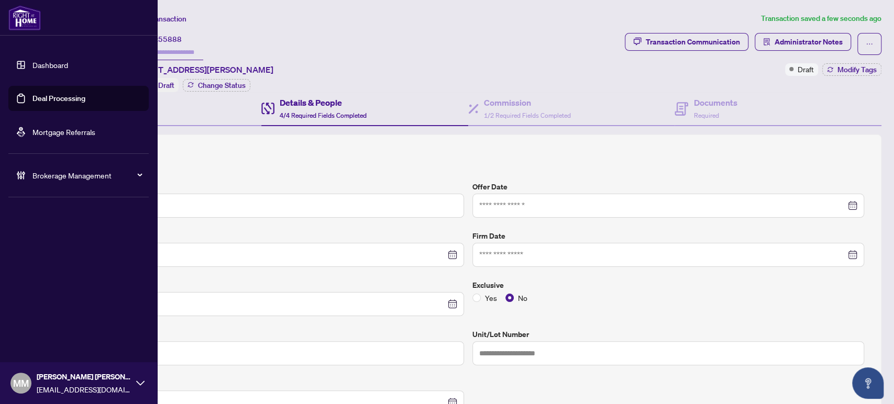
click at [40, 94] on link "Deal Processing" at bounding box center [58, 98] width 53 height 9
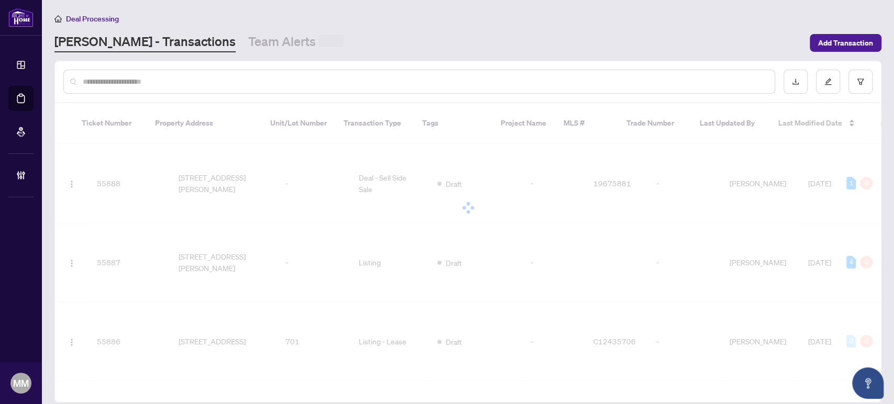
click at [600, 19] on div "Deal Processing" at bounding box center [467, 19] width 827 height 12
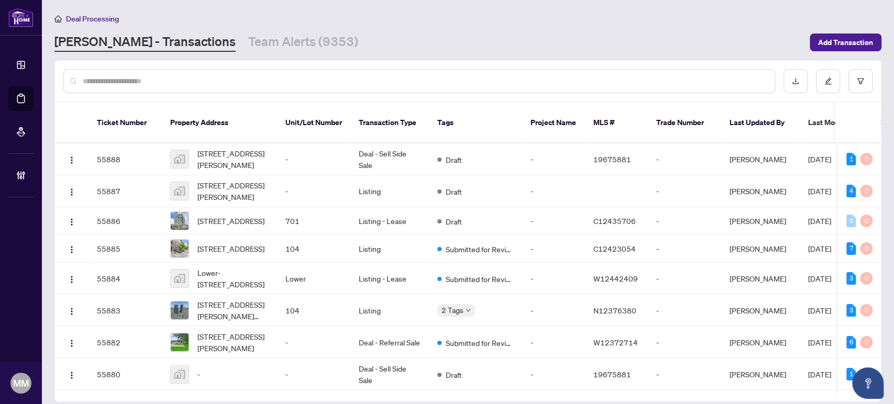
click at [377, 79] on input "text" at bounding box center [424, 81] width 683 height 12
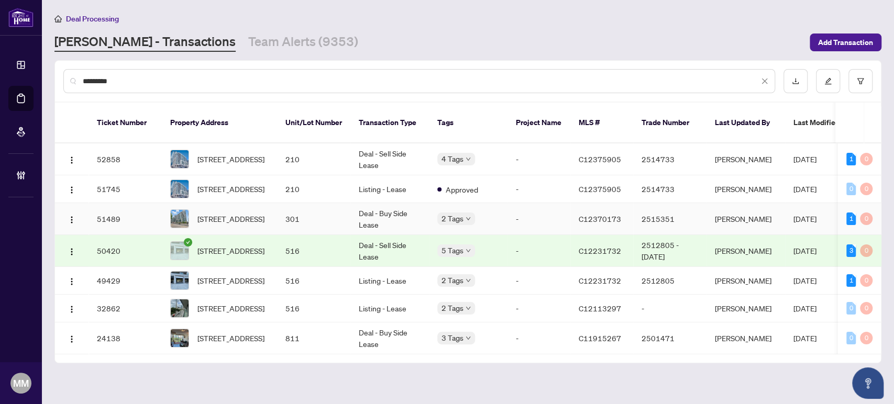
type input "********"
click at [307, 207] on td "301" at bounding box center [313, 219] width 73 height 32
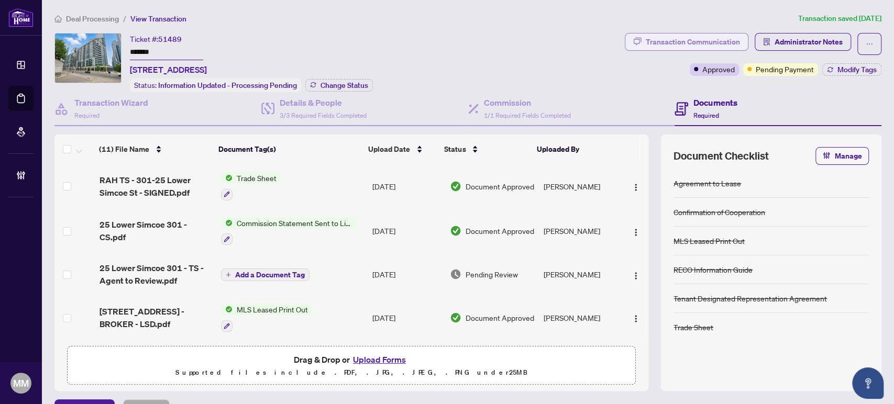
click at [715, 35] on div "Transaction Communication" at bounding box center [692, 42] width 94 height 17
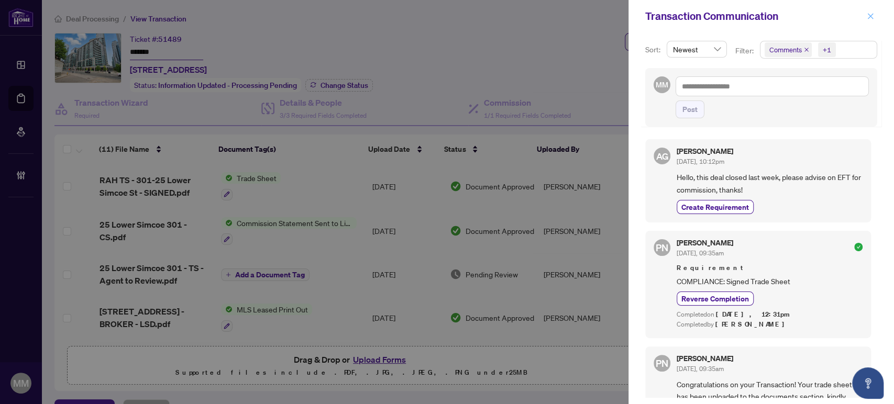
click at [872, 13] on icon "close" at bounding box center [869, 16] width 7 height 7
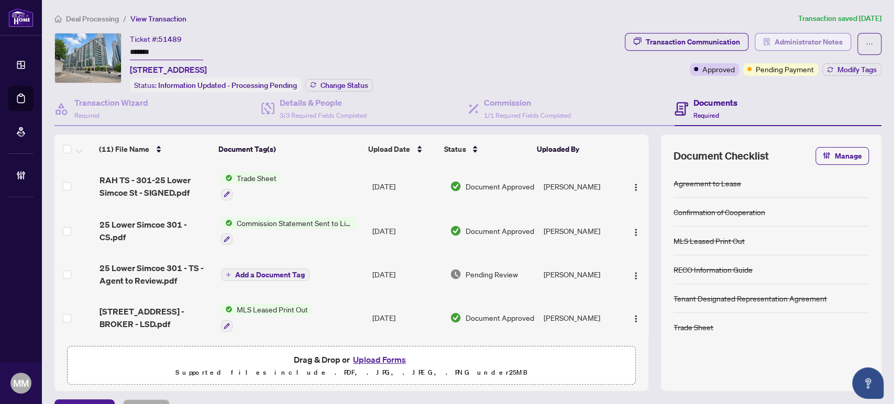
click at [806, 45] on span "Administrator Notes" at bounding box center [808, 42] width 68 height 17
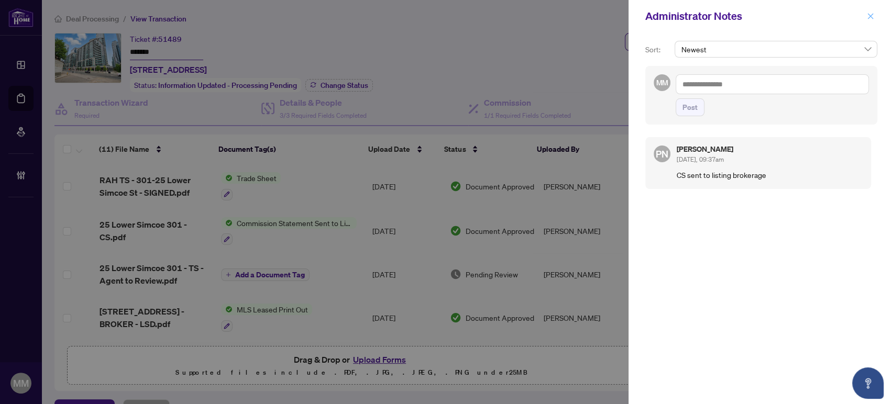
click at [871, 9] on span "button" at bounding box center [869, 16] width 7 height 17
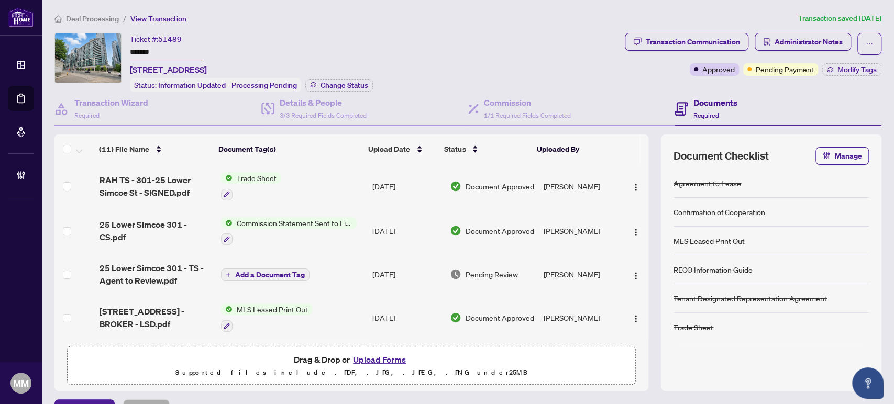
click at [76, 16] on span "Deal Processing" at bounding box center [92, 18] width 53 height 9
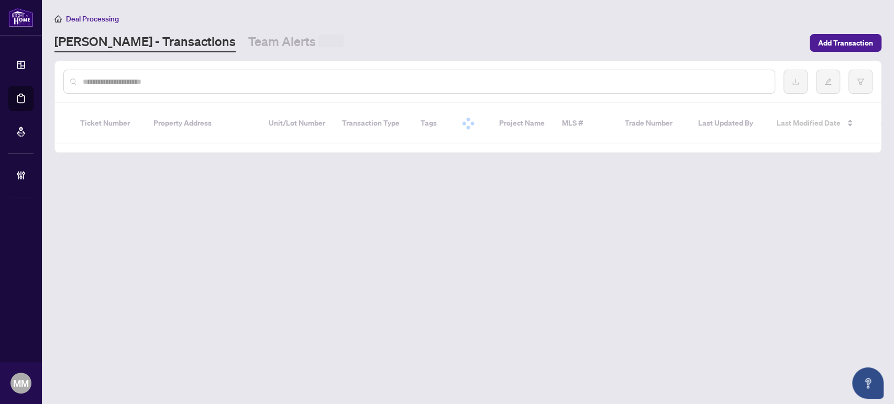
click at [180, 85] on input "text" at bounding box center [424, 82] width 683 height 12
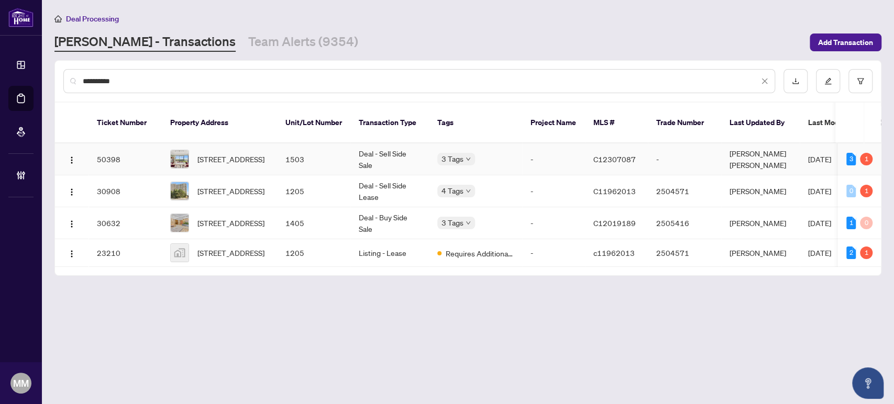
type input "**********"
click at [281, 152] on td "1503" at bounding box center [313, 159] width 73 height 32
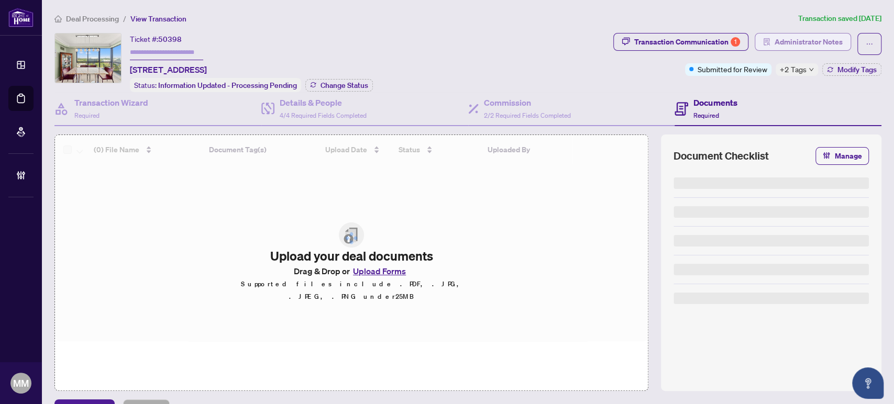
click at [790, 35] on span "Administrator Notes" at bounding box center [808, 42] width 68 height 17
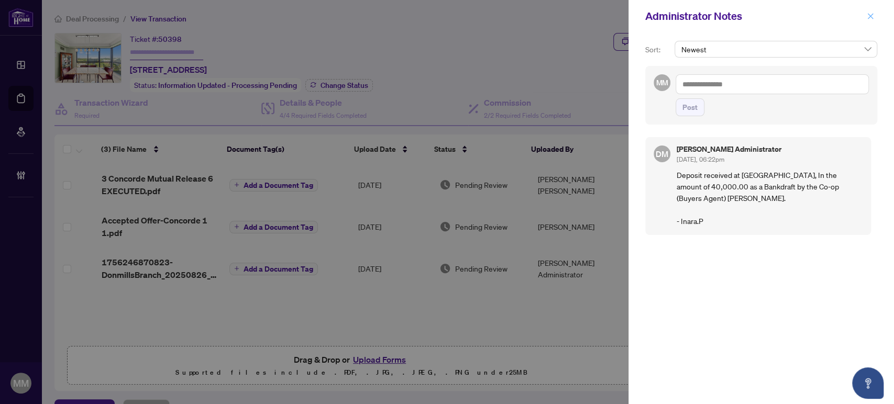
click at [873, 19] on icon "close" at bounding box center [869, 16] width 7 height 7
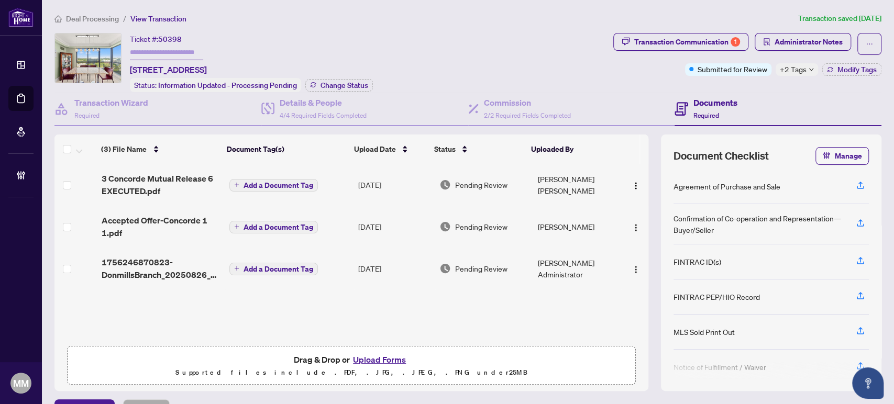
click at [506, 183] on div "Pending Review" at bounding box center [484, 185] width 90 height 12
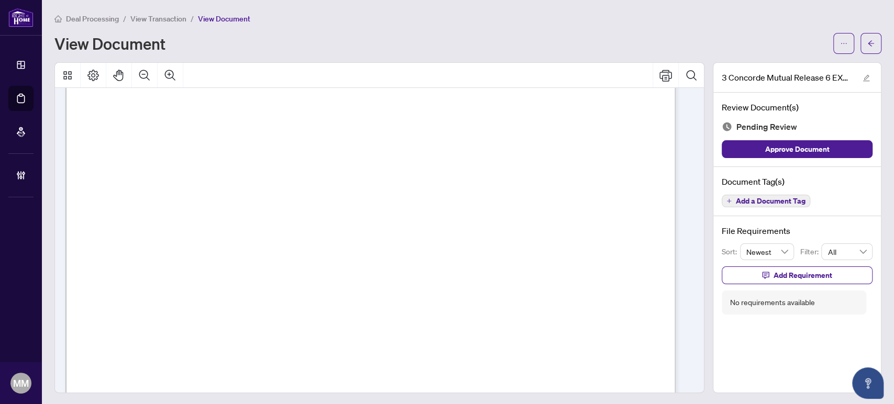
scroll to position [58, 0]
drag, startPoint x: 316, startPoint y: 346, endPoint x: 330, endPoint y: 348, distance: 14.2
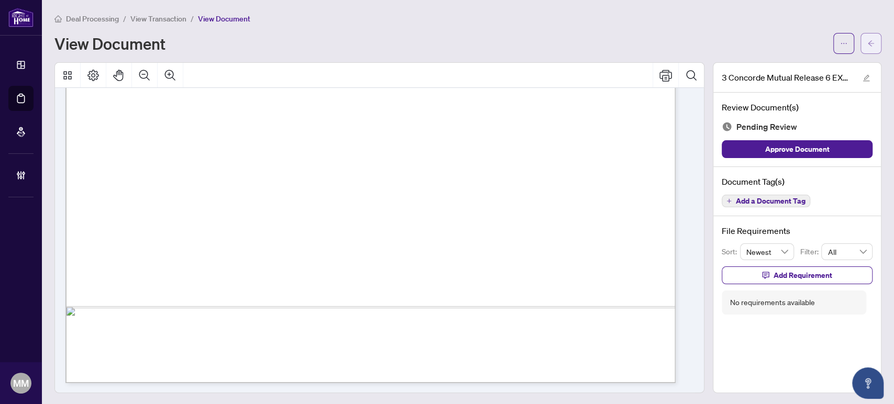
click at [860, 46] on button "button" at bounding box center [870, 43] width 21 height 21
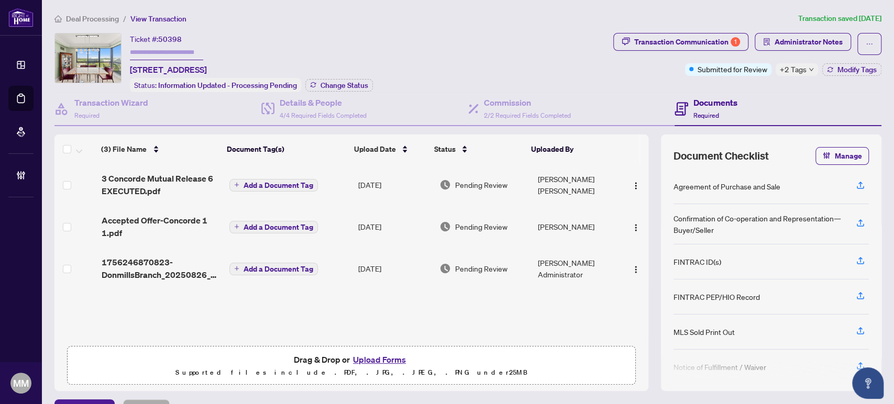
click at [783, 73] on span "+2 Tags" at bounding box center [792, 69] width 27 height 12
click at [795, 44] on span "Administrator Notes" at bounding box center [808, 42] width 68 height 17
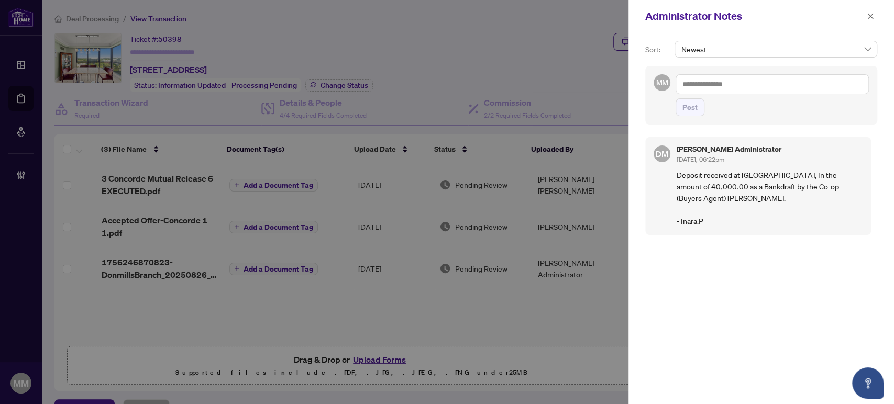
click at [862, 14] on div "Administrator Notes" at bounding box center [754, 16] width 218 height 16
click at [872, 16] on icon "close" at bounding box center [869, 16] width 7 height 7
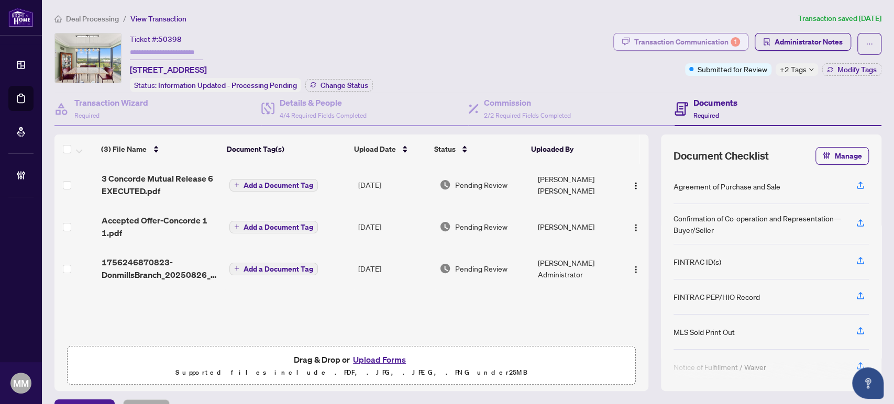
click at [680, 38] on div "Transaction Communication 1" at bounding box center [687, 42] width 106 height 17
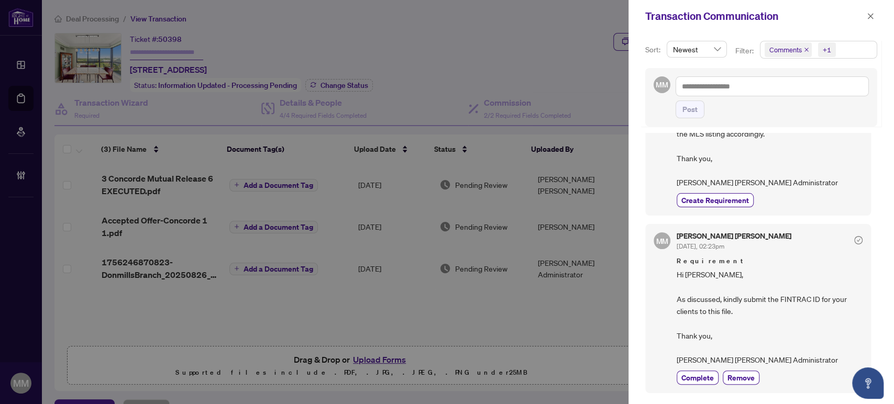
scroll to position [465, 0]
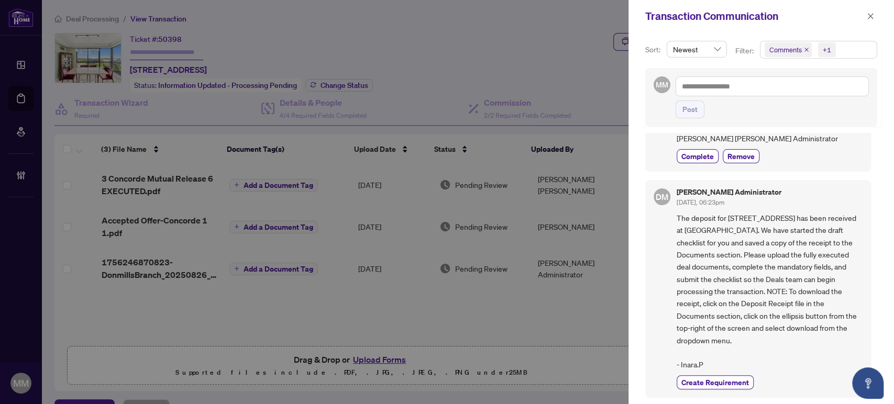
click at [666, 19] on div "Transaction Communication" at bounding box center [754, 16] width 218 height 16
click at [875, 16] on button "button" at bounding box center [870, 16] width 14 height 13
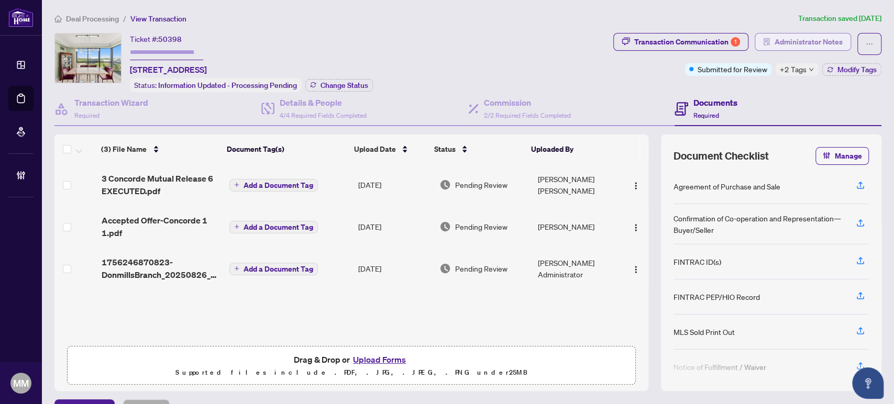
click at [796, 38] on span "Administrator Notes" at bounding box center [808, 42] width 68 height 17
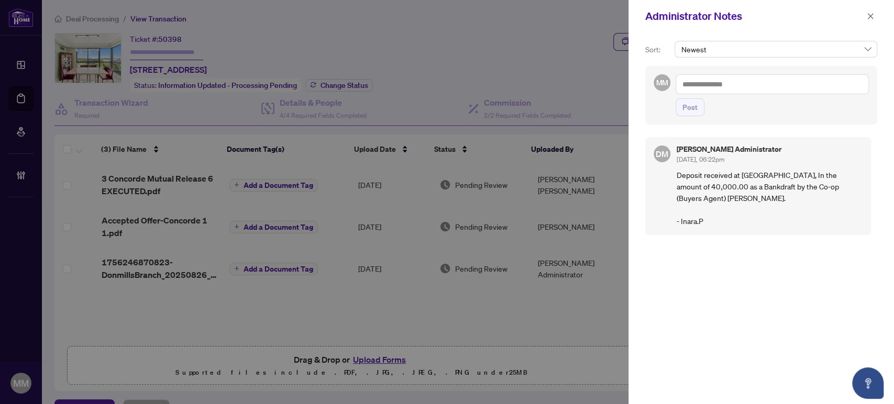
click at [761, 91] on textarea at bounding box center [771, 84] width 193 height 20
click at [765, 92] on b "Accou" at bounding box center [775, 91] width 21 height 9
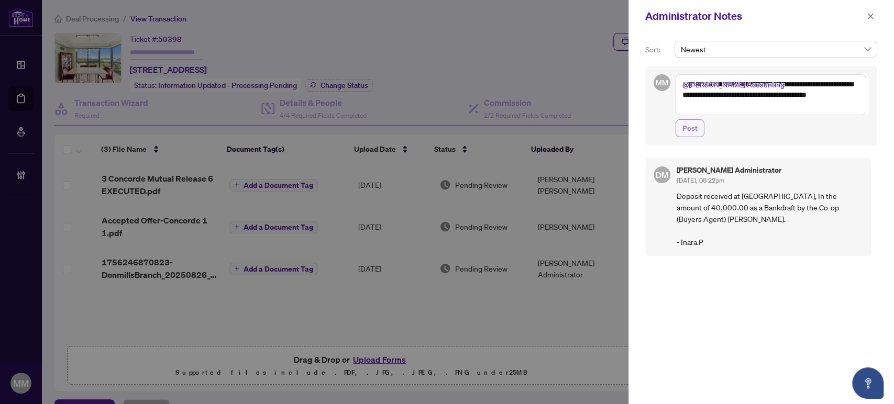
type textarea "**********"
click at [684, 131] on span "Post" at bounding box center [689, 128] width 15 height 17
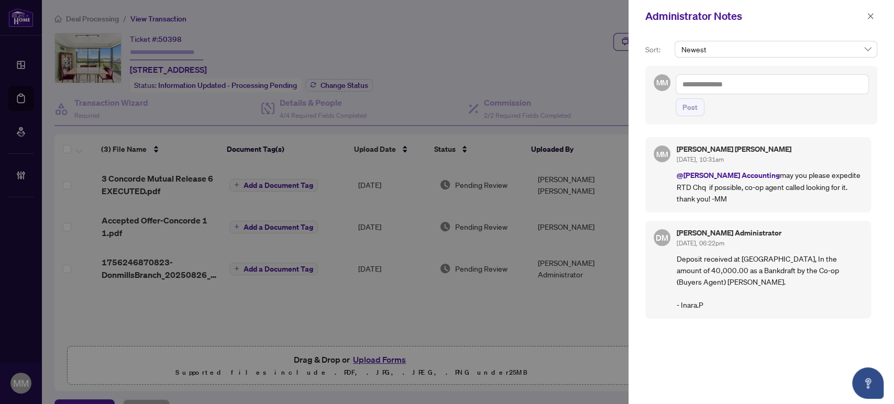
drag, startPoint x: 751, startPoint y: 352, endPoint x: 741, endPoint y: 337, distance: 18.0
click at [744, 340] on div "MM Maegan Mark Oct/03/2025, 10:31am @RAHR Accounting may you please expedite RT…" at bounding box center [761, 263] width 232 height 264
click at [863, 13] on button "button" at bounding box center [870, 16] width 14 height 13
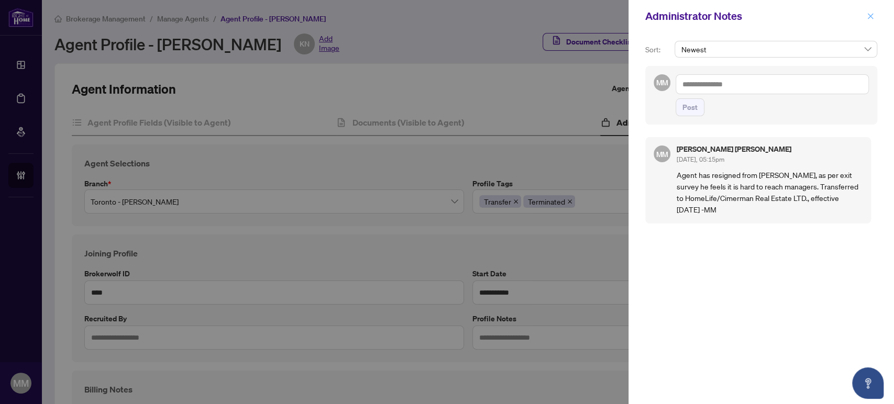
click at [868, 13] on icon "close" at bounding box center [869, 16] width 7 height 7
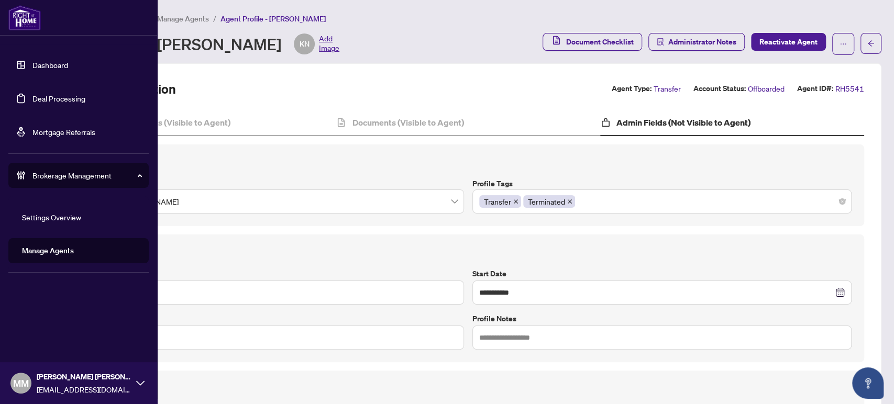
click at [74, 251] on link "Manage Agents" at bounding box center [48, 250] width 52 height 9
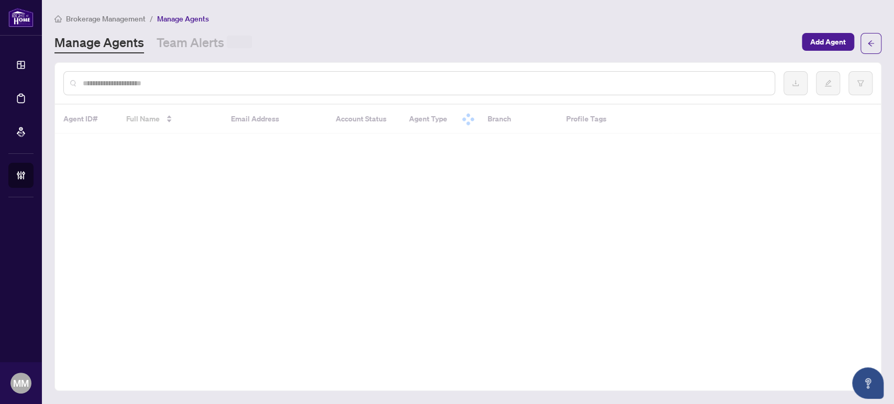
click at [430, 96] on div at bounding box center [468, 83] width 826 height 41
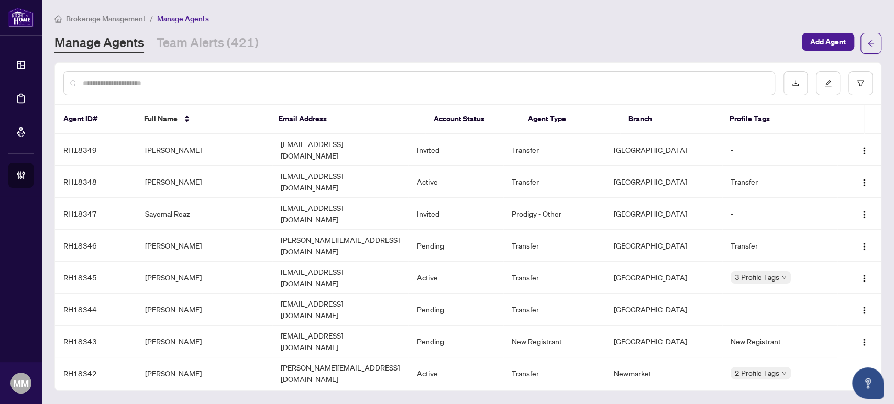
click at [440, 85] on input "text" at bounding box center [424, 83] width 683 height 12
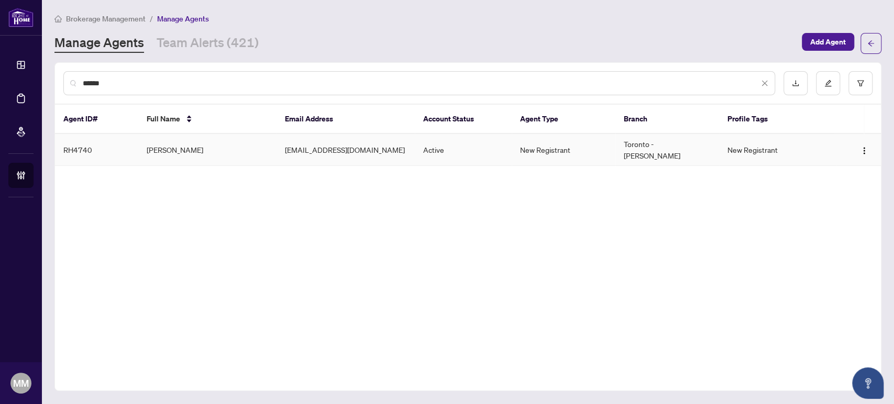
type input "******"
click at [391, 134] on td "[EMAIL_ADDRESS][DOMAIN_NAME]" at bounding box center [345, 150] width 138 height 32
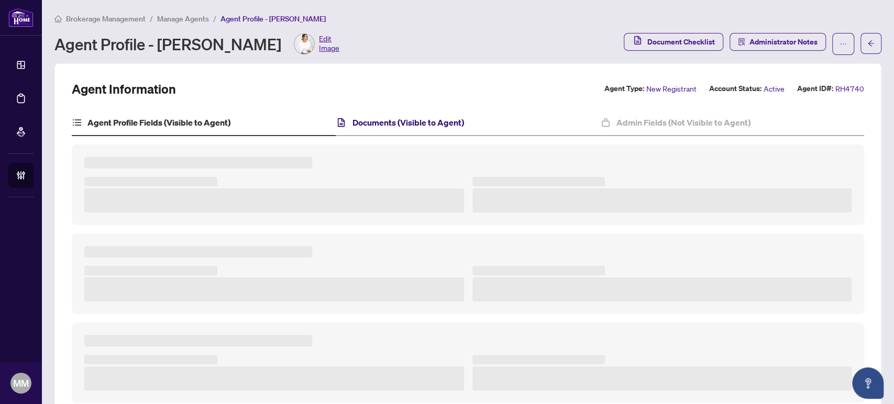
click at [454, 116] on h4 "Documents (Visible to Agent)" at bounding box center [408, 122] width 112 height 13
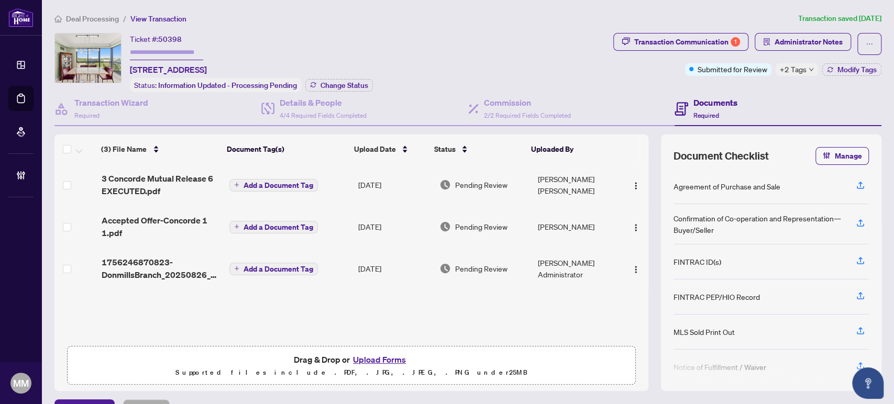
click at [83, 23] on li "Deal Processing" at bounding box center [86, 19] width 64 height 12
click at [75, 19] on span "Deal Processing" at bounding box center [92, 18] width 53 height 9
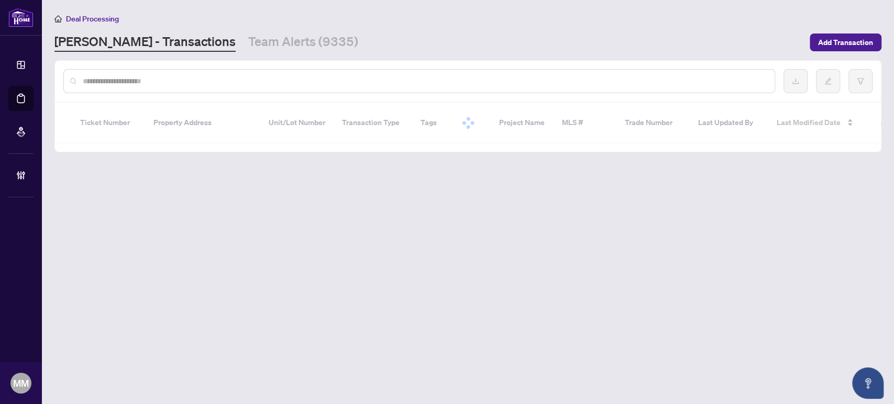
click at [525, 73] on div at bounding box center [418, 81] width 711 height 24
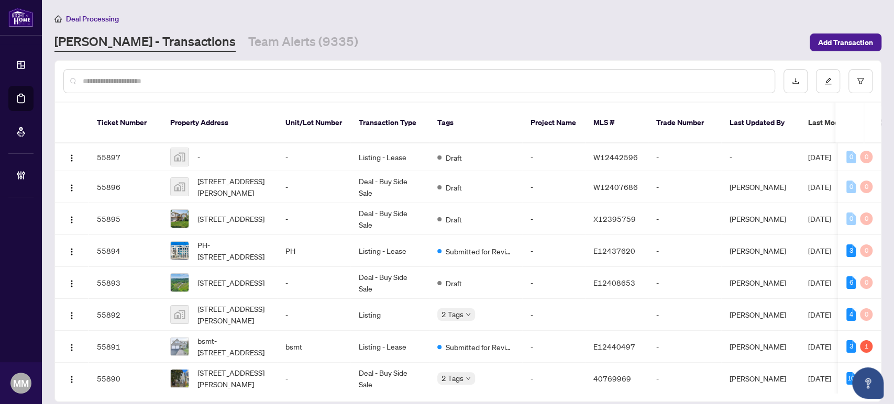
click at [546, 85] on input "text" at bounding box center [424, 81] width 683 height 12
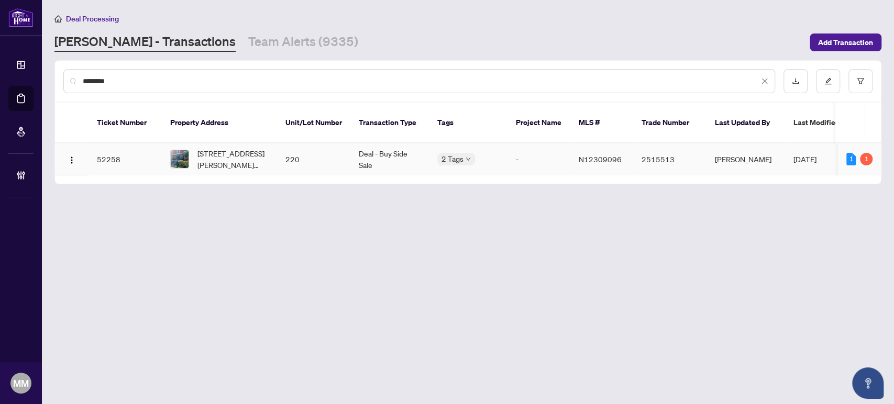
type input "********"
click at [377, 143] on td "Deal - Buy Side Sale" at bounding box center [389, 159] width 79 height 32
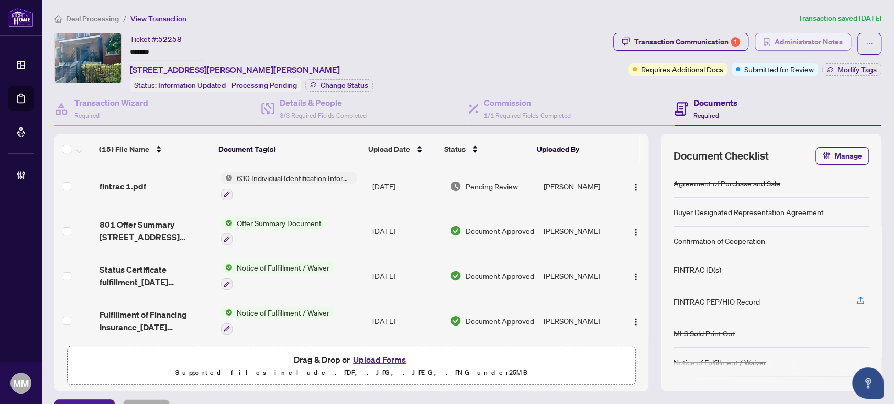
click at [775, 37] on span "Administrator Notes" at bounding box center [808, 42] width 68 height 17
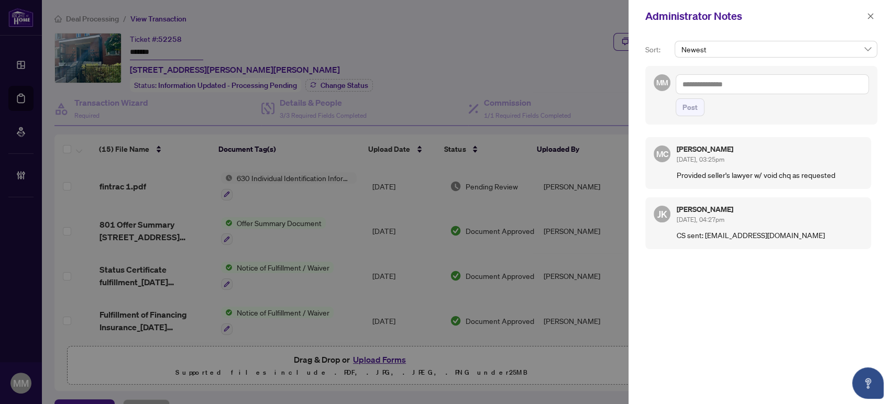
drag, startPoint x: 763, startPoint y: 288, endPoint x: 762, endPoint y: 279, distance: 8.9
click at [762, 286] on div "MC [PERSON_NAME] [DATE], 03:25pm Provided seller's lawyer w/ void chq as reques…" at bounding box center [761, 263] width 232 height 264
click at [762, 275] on div "MC [PERSON_NAME] [DATE], 03:25pm Provided seller's lawyer w/ void chq as reques…" at bounding box center [761, 263] width 232 height 264
click at [799, 211] on h5 "[PERSON_NAME]" at bounding box center [769, 209] width 186 height 7
click at [870, 10] on span "button" at bounding box center [869, 16] width 7 height 17
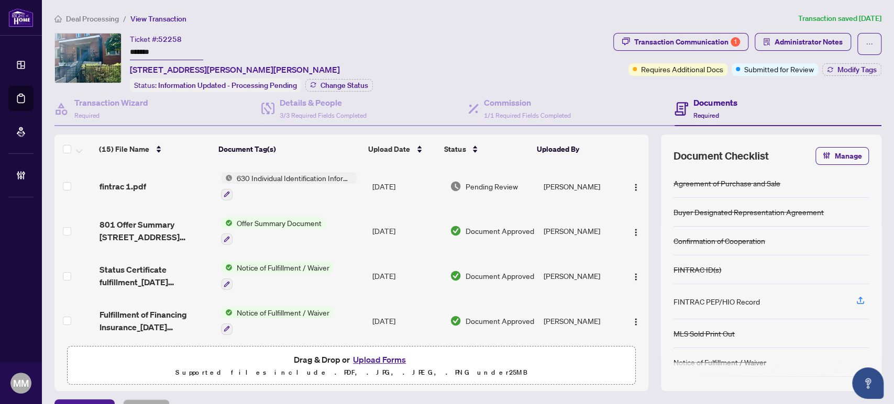
click at [428, 46] on div "Ticket #: 52258 ******* [STREET_ADDRESS][PERSON_NAME][PERSON_NAME] Status: Info…" at bounding box center [331, 62] width 554 height 59
click at [511, 62] on div "Ticket #: 52258 ******* [STREET_ADDRESS][PERSON_NAME][PERSON_NAME] Status: Info…" at bounding box center [331, 62] width 554 height 59
click at [701, 52] on div "Requires Additional Docs" at bounding box center [668, 48] width 79 height 17
click at [716, 41] on div "Transaction Communication 1" at bounding box center [687, 42] width 106 height 17
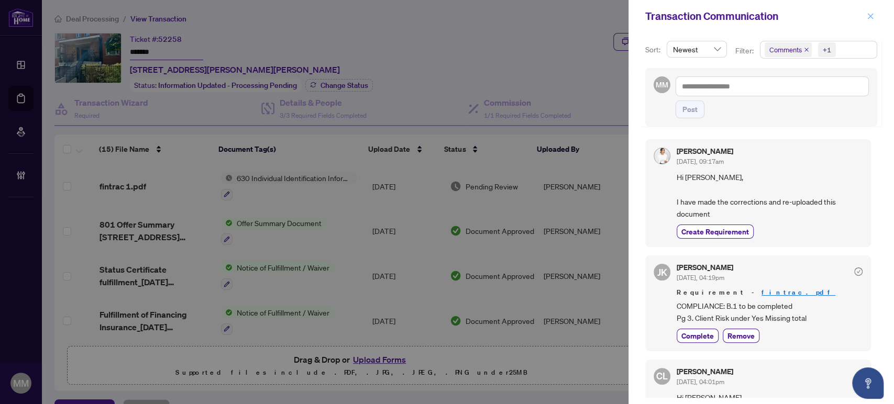
click at [874, 15] on button "button" at bounding box center [870, 16] width 14 height 13
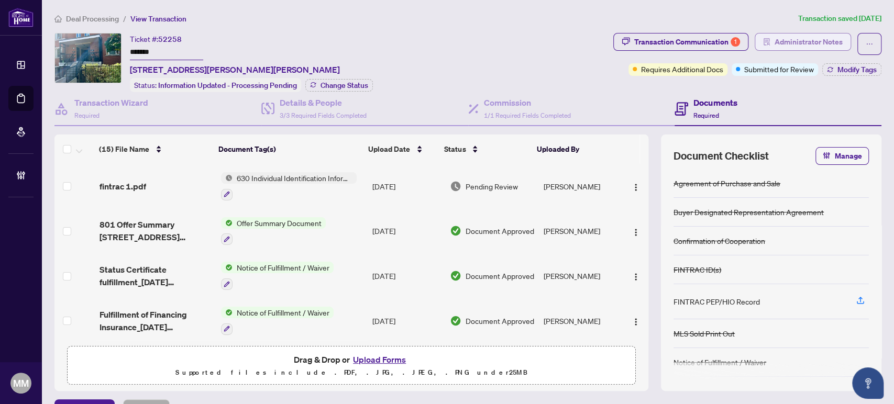
click at [800, 44] on span "Administrator Notes" at bounding box center [808, 42] width 68 height 17
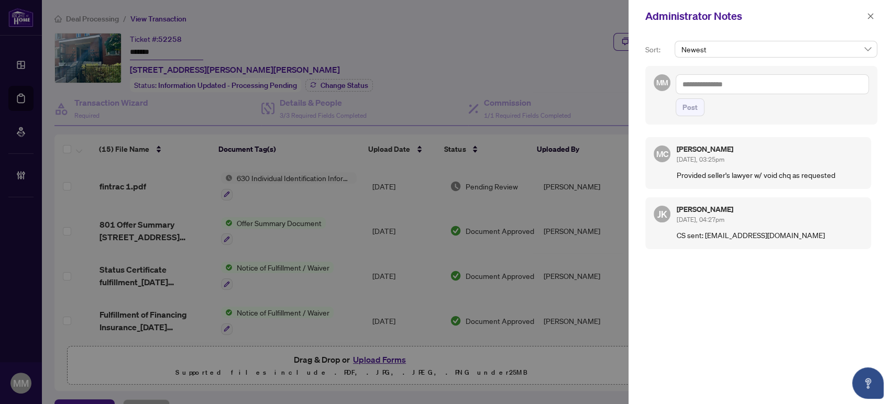
click at [783, 90] on textarea at bounding box center [771, 84] width 193 height 20
drag, startPoint x: 775, startPoint y: 316, endPoint x: 783, endPoint y: 325, distance: 12.2
click at [775, 317] on div "MC [PERSON_NAME] [DATE], 03:25pm Provided seller's lawyer w/ void chq as reques…" at bounding box center [761, 263] width 232 height 264
click at [765, 374] on div "MC [PERSON_NAME] [DATE], 03:25pm Provided seller's lawyer w/ void chq as reques…" at bounding box center [761, 263] width 232 height 264
click at [837, 339] on div "MC [PERSON_NAME] [DATE], 03:25pm Provided seller's lawyer w/ void chq as reques…" at bounding box center [761, 263] width 232 height 264
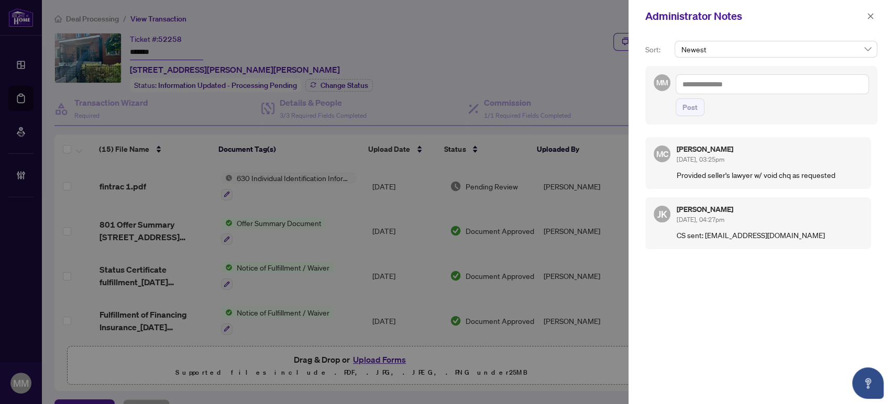
click at [748, 370] on div "MC [PERSON_NAME] [DATE], 03:25pm Provided seller's lawyer w/ void chq as reques…" at bounding box center [761, 263] width 232 height 264
click at [815, 363] on div "MC [PERSON_NAME] [DATE], 03:25pm Provided seller's lawyer w/ void chq as reques…" at bounding box center [761, 263] width 232 height 264
click at [712, 87] on textarea at bounding box center [771, 84] width 193 height 20
click at [712, 87] on b "[PERSON_NAME]" at bounding box center [735, 91] width 57 height 9
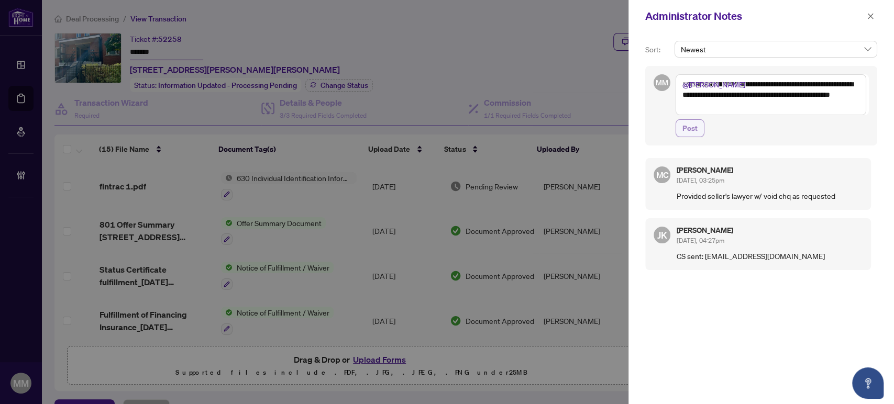
type textarea "**********"
click at [683, 135] on span "Post" at bounding box center [689, 128] width 15 height 17
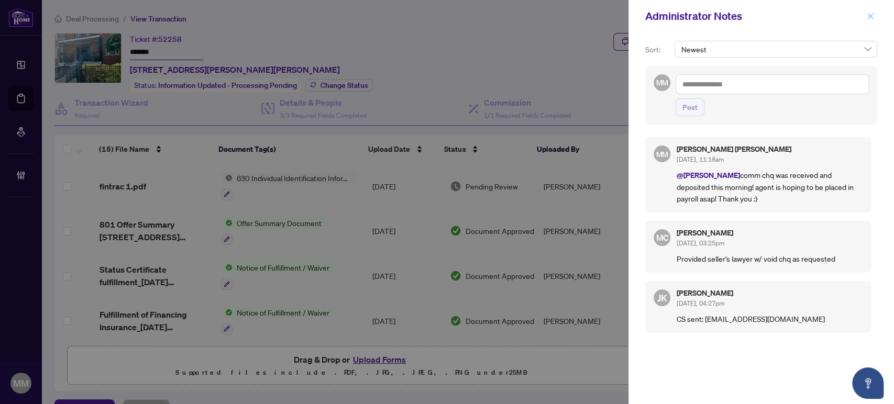
click at [873, 12] on span "button" at bounding box center [869, 16] width 7 height 17
